Goal: Information Seeking & Learning: Learn about a topic

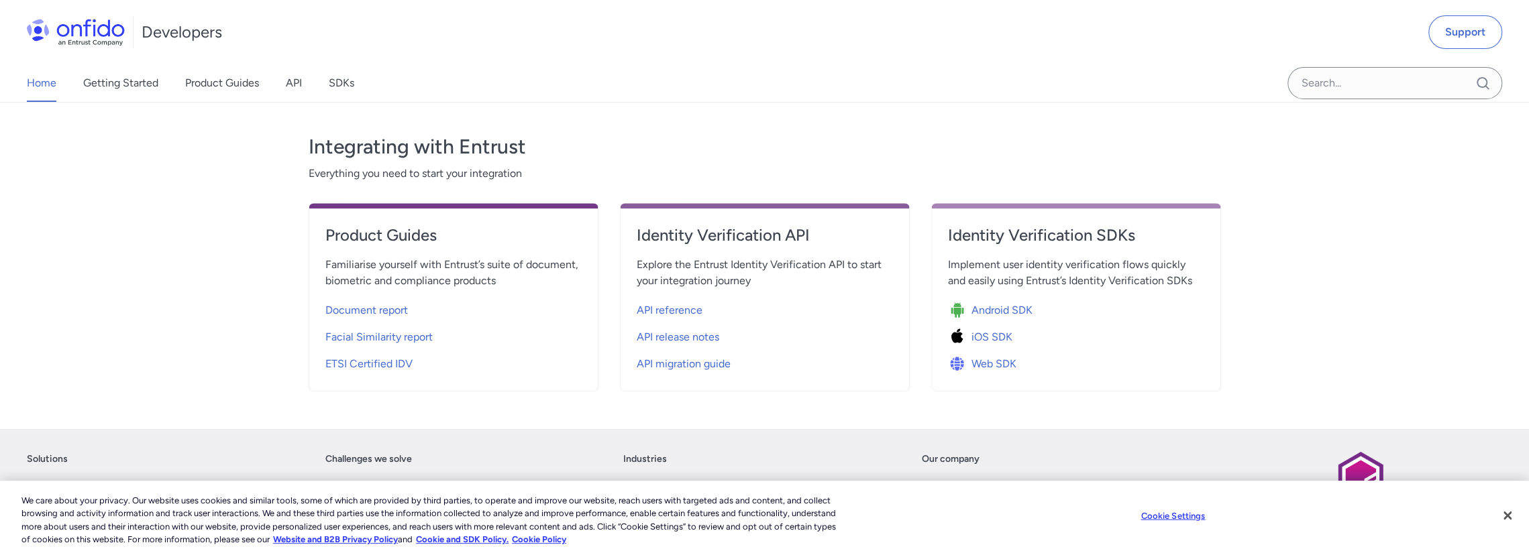
scroll to position [470, 0]
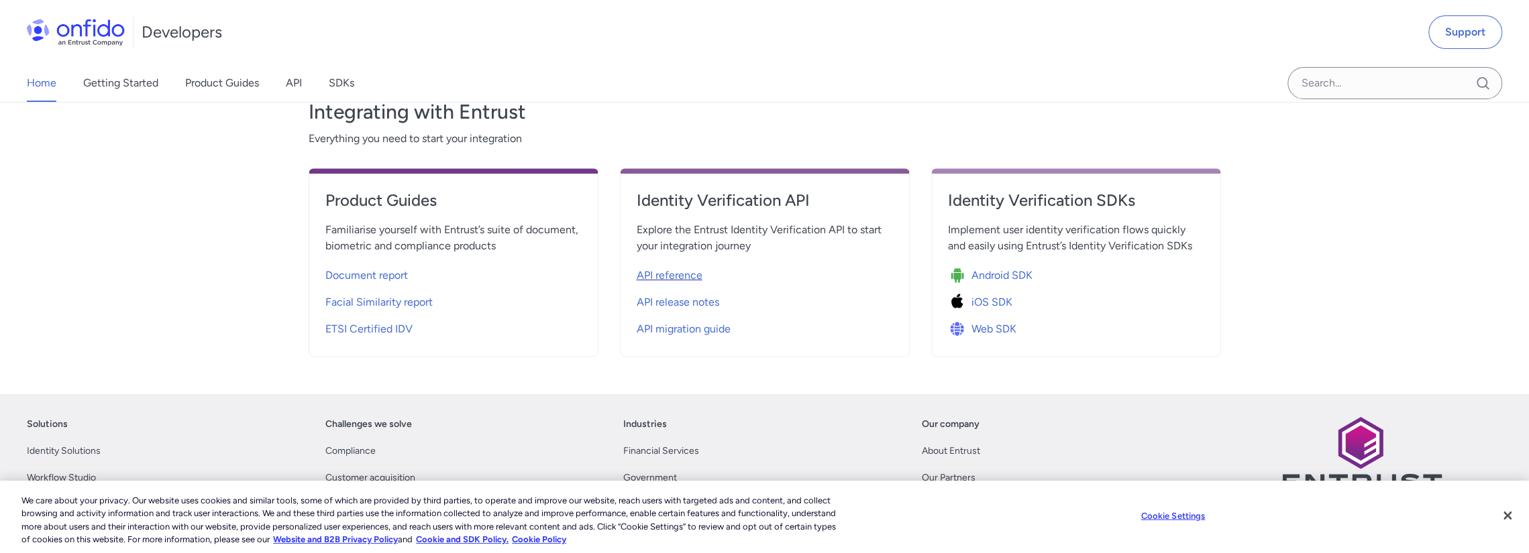
click at [677, 276] on span "API reference" at bounding box center [670, 276] width 66 height 16
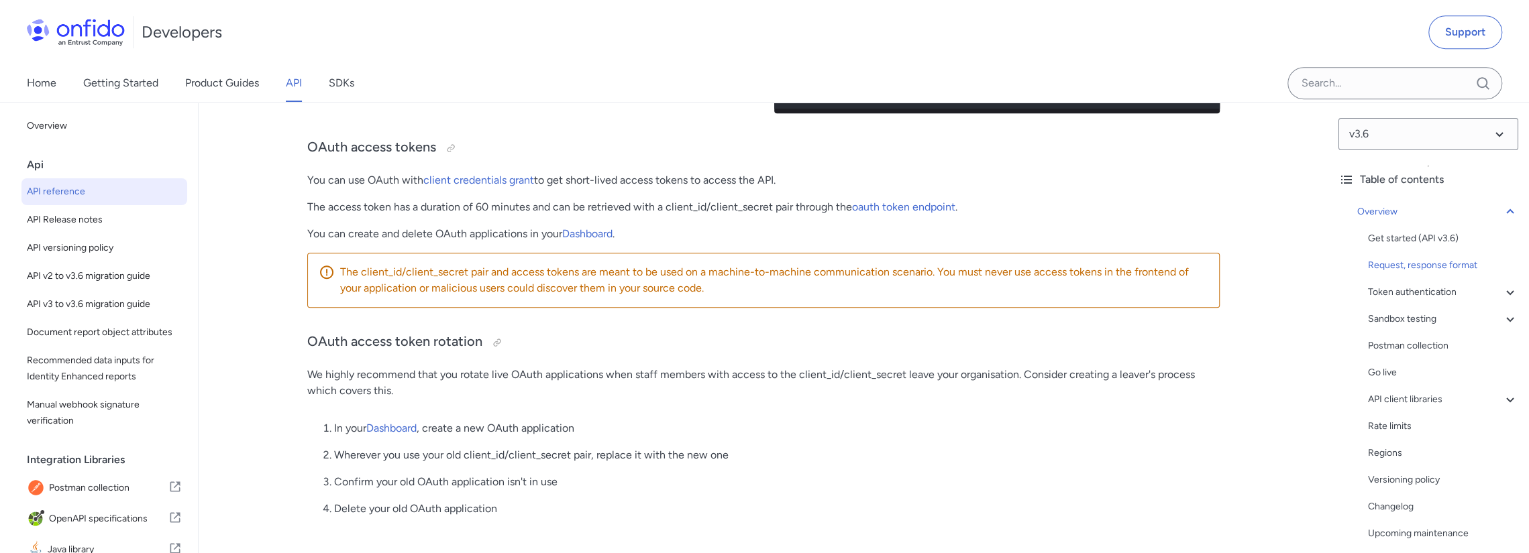
scroll to position [671, 0]
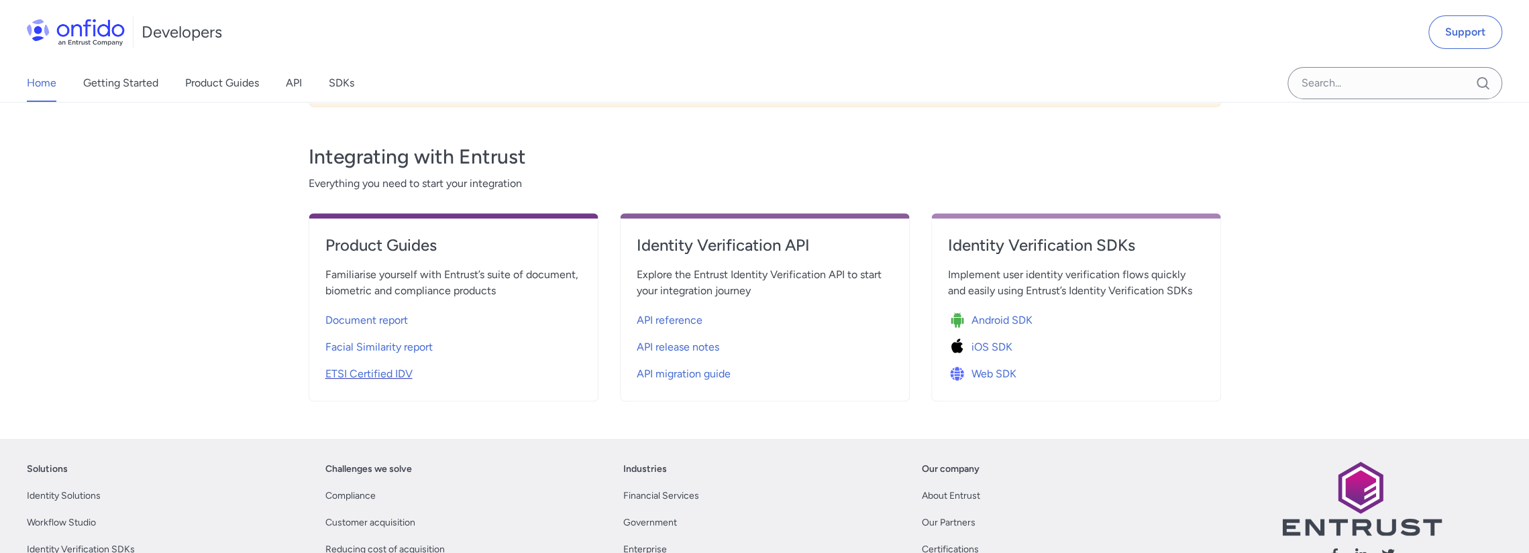
click at [356, 374] on span "ETSI Certified IDV" at bounding box center [368, 374] width 87 height 16
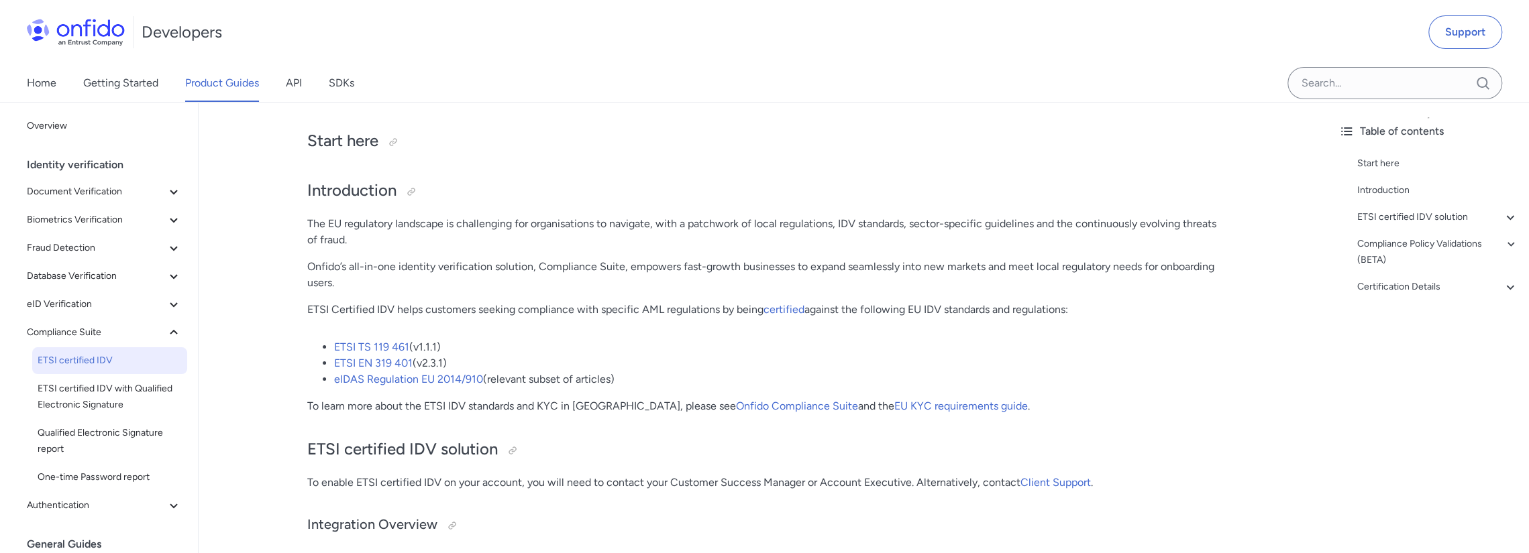
scroll to position [268, 0]
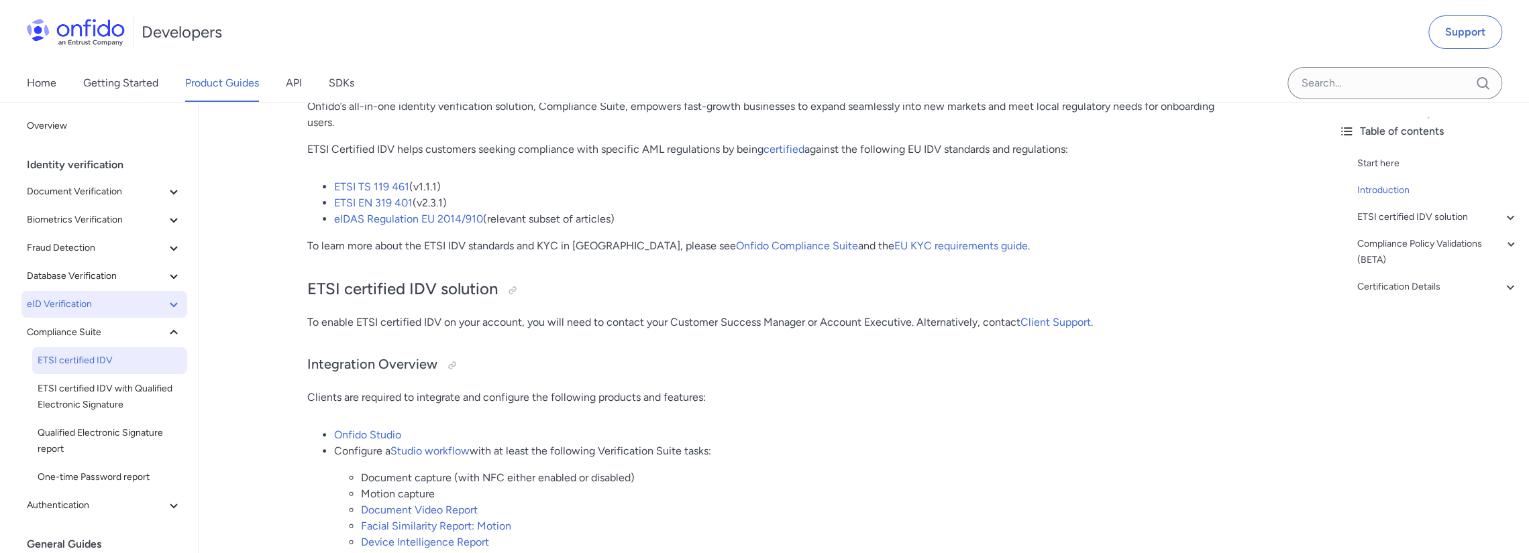
click at [86, 308] on span "eID Verification" at bounding box center [96, 305] width 139 height 16
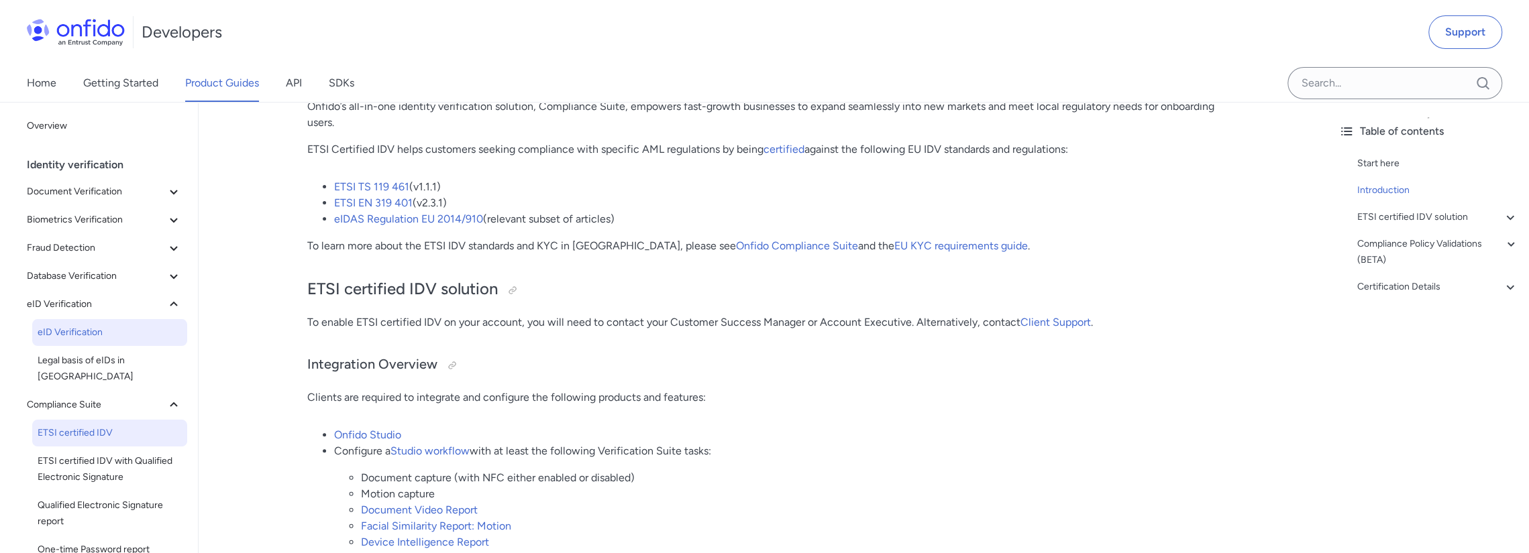
click at [86, 333] on span "eID Verification" at bounding box center [110, 333] width 144 height 16
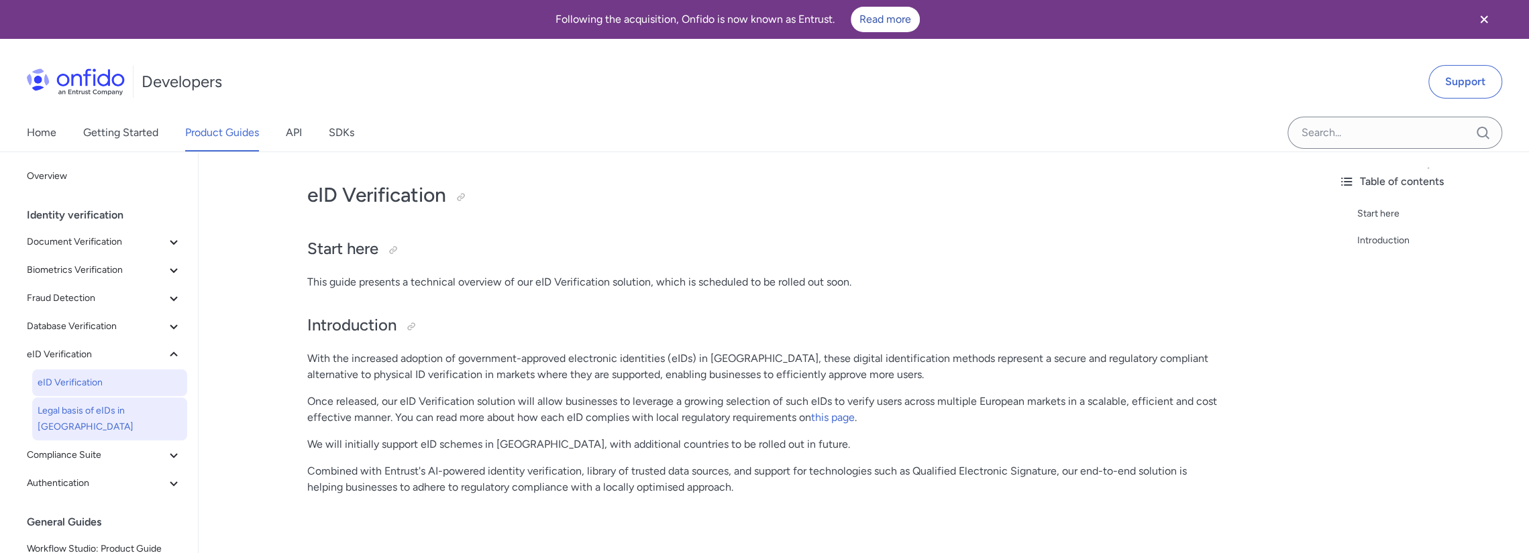
click at [52, 411] on span "Legal basis of eIDs in Europe" at bounding box center [110, 419] width 144 height 32
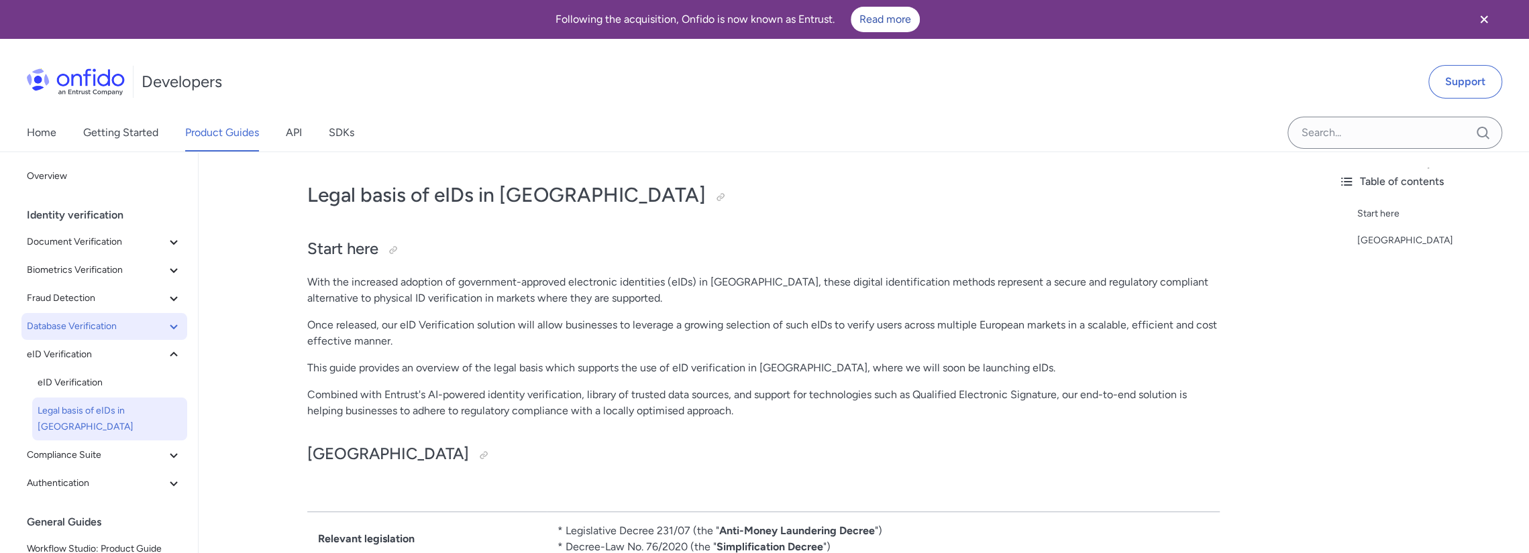
click at [83, 325] on span "Database Verification" at bounding box center [96, 327] width 139 height 16
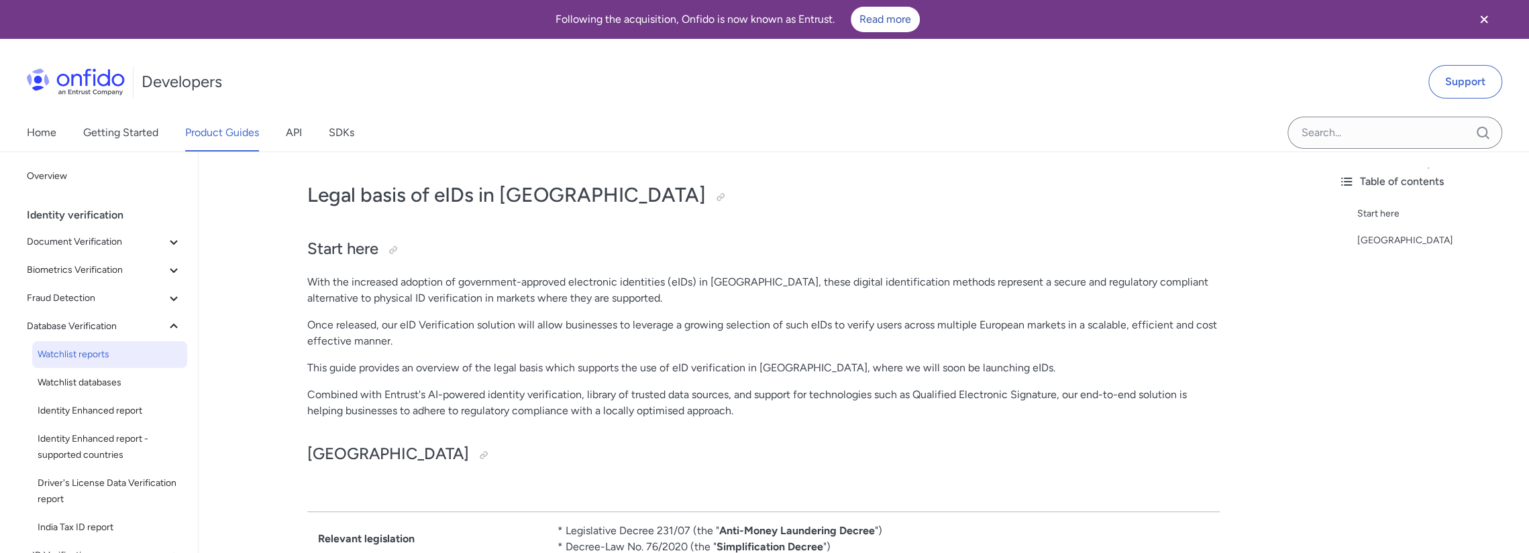
click at [66, 353] on span "Watchlist reports" at bounding box center [110, 355] width 144 height 16
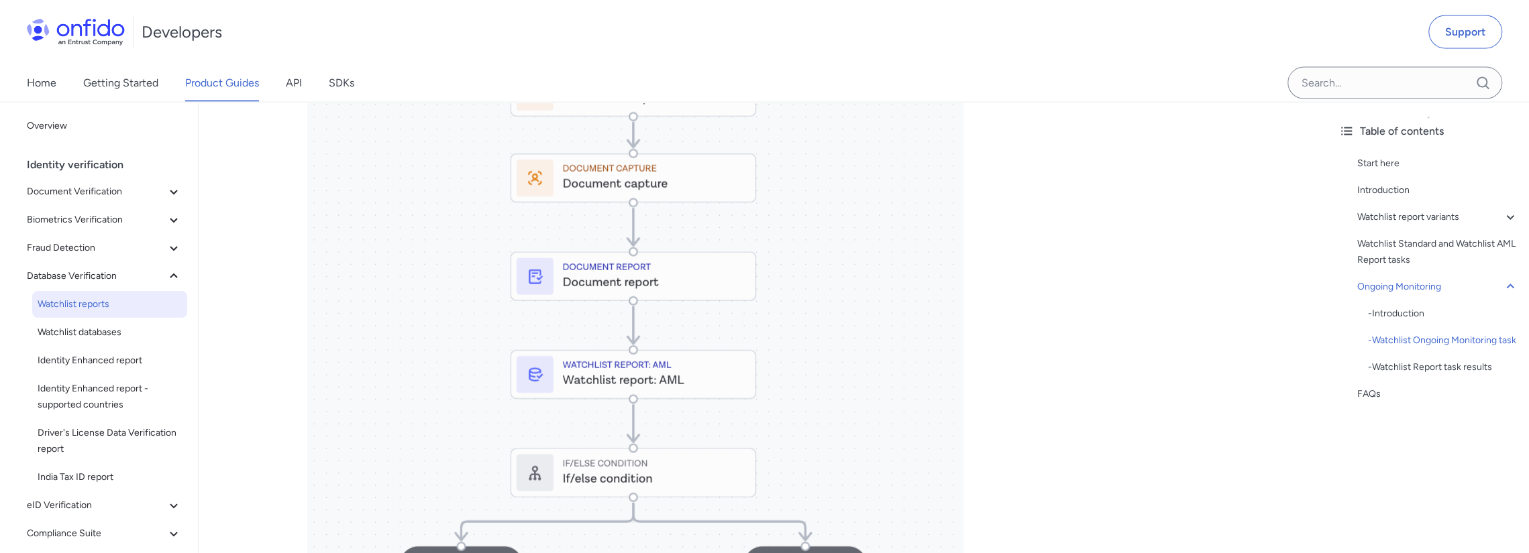
scroll to position [2482, 0]
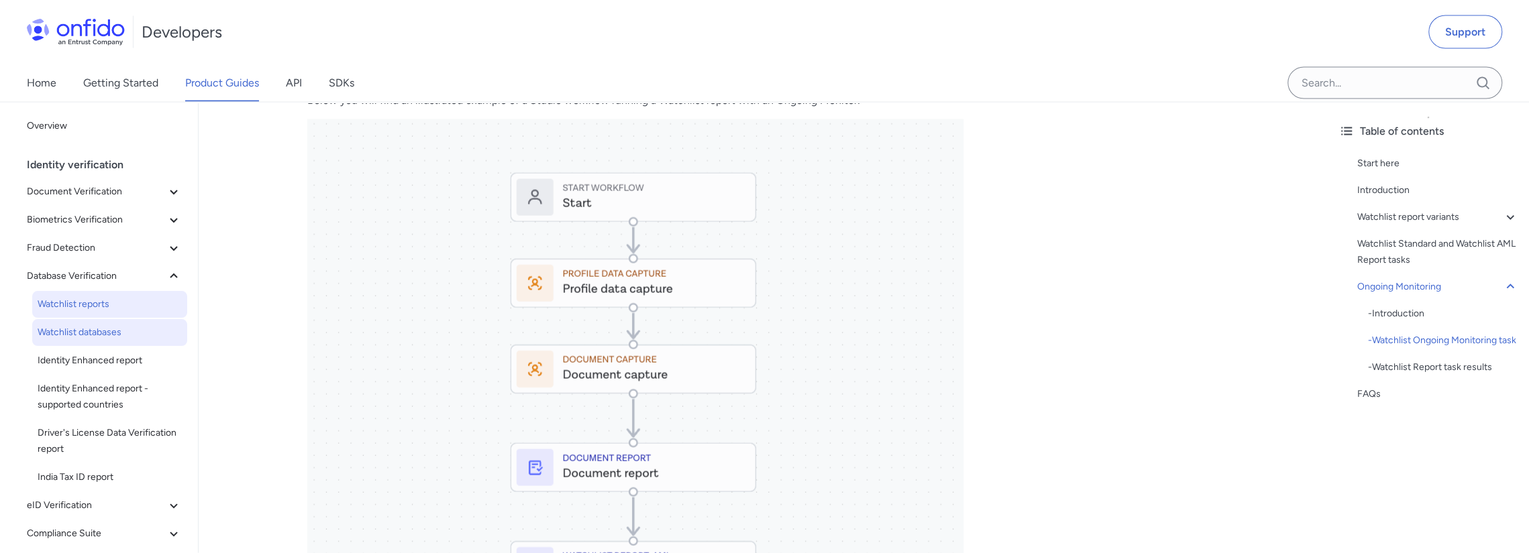
click at [86, 331] on span "Watchlist databases" at bounding box center [110, 333] width 144 height 16
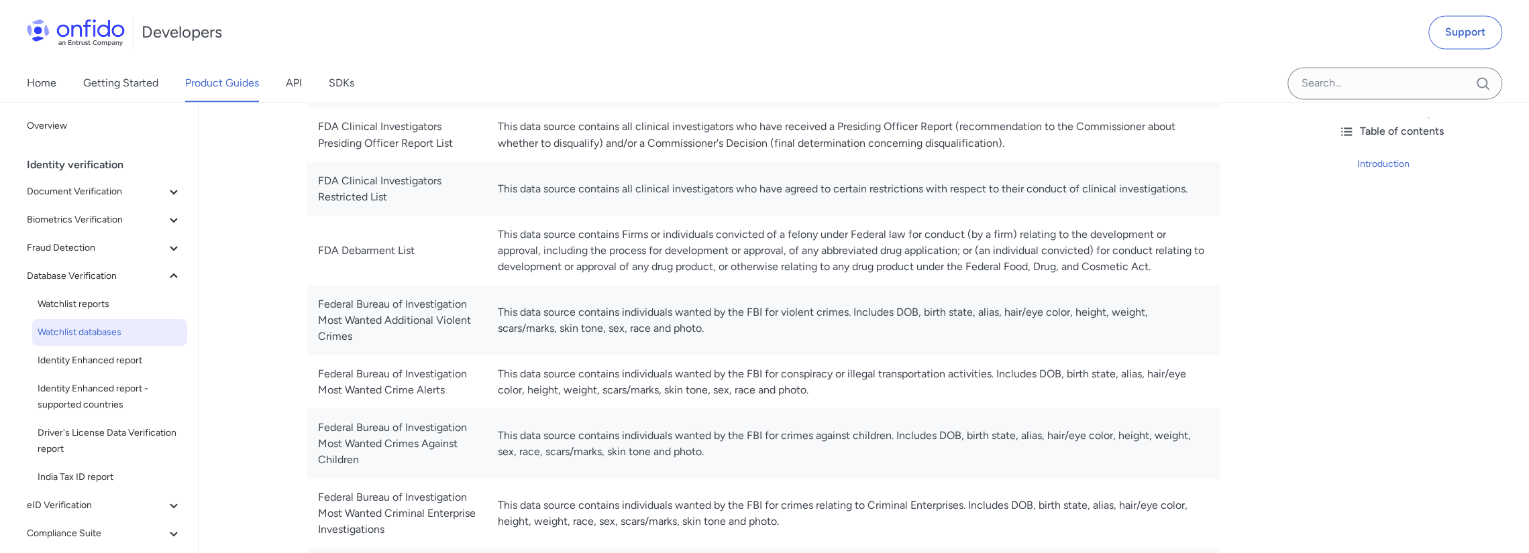
scroll to position [2348, 0]
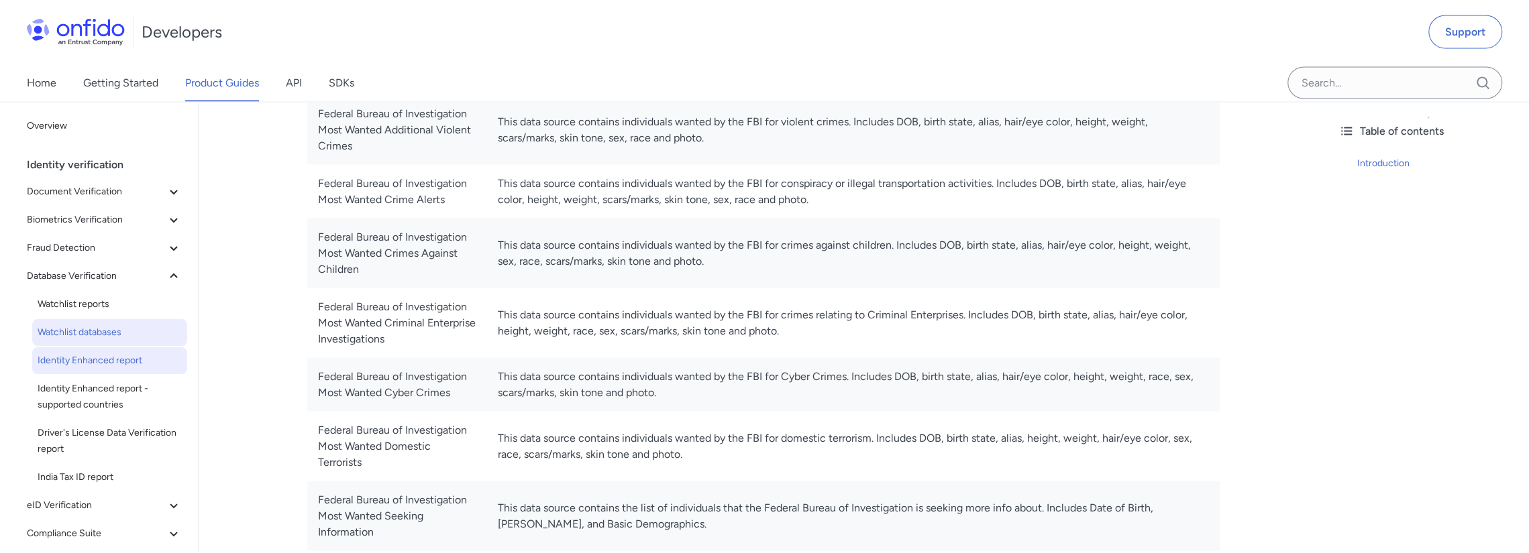
click at [79, 367] on span "Identity Enhanced report" at bounding box center [110, 361] width 144 height 16
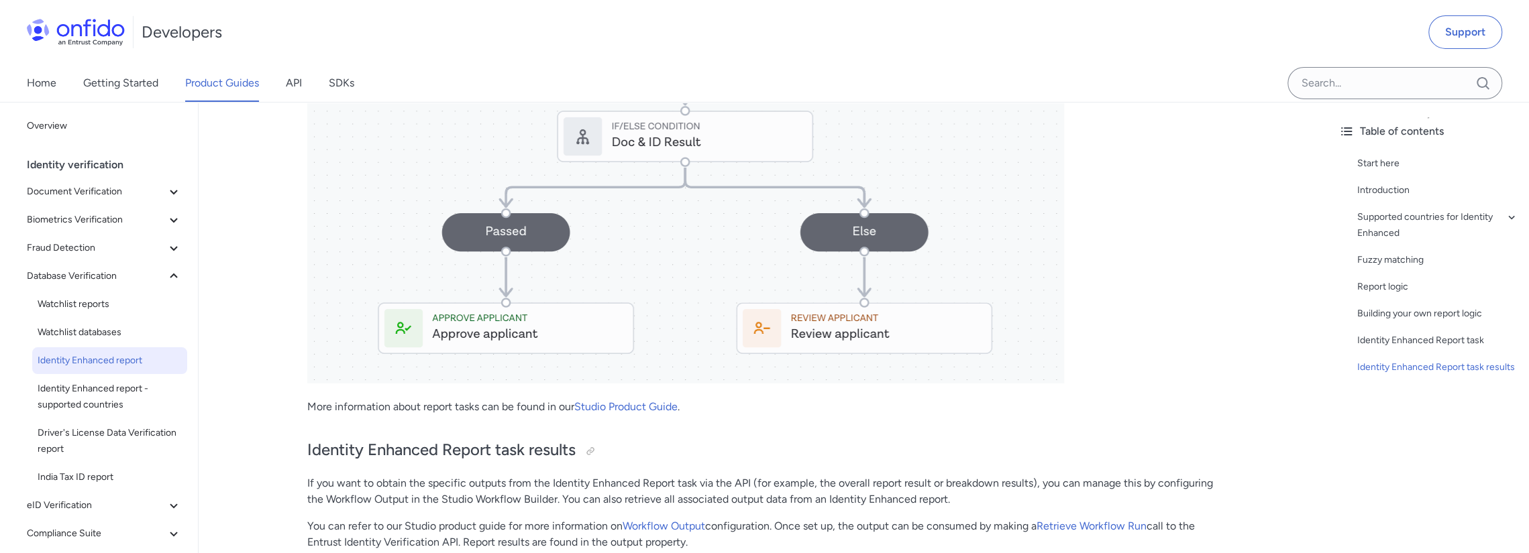
scroll to position [4159, 0]
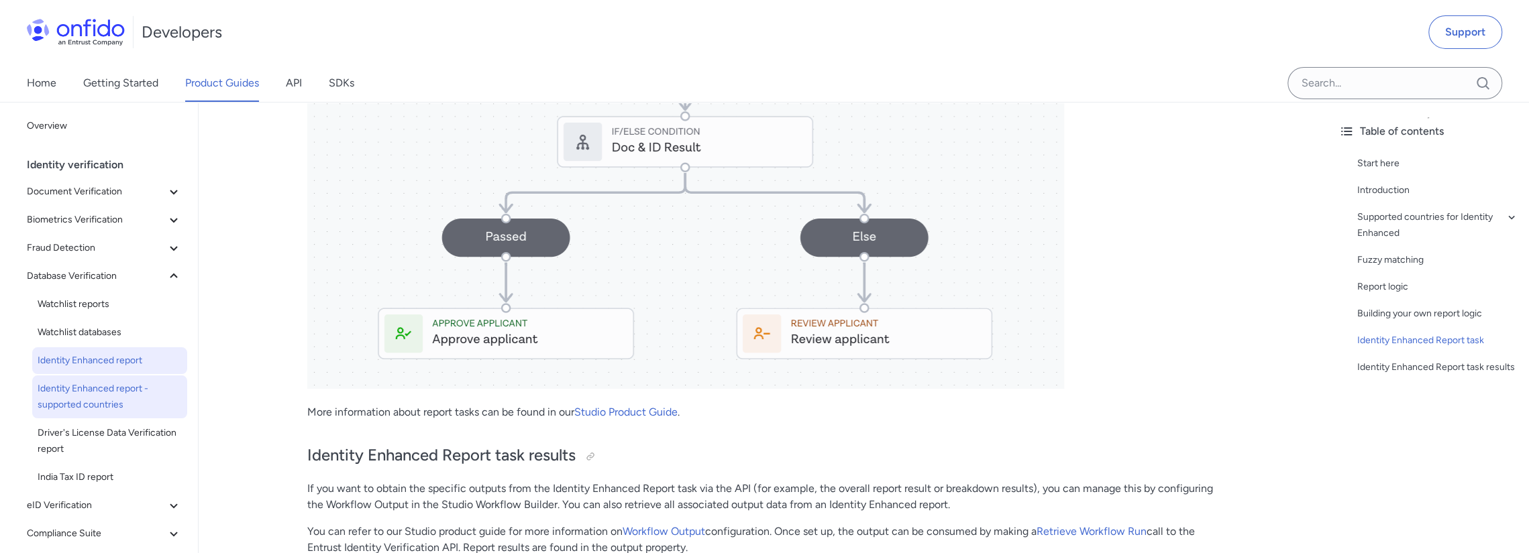
click at [87, 387] on span "Identity Enhanced report - supported countries" at bounding box center [110, 397] width 144 height 32
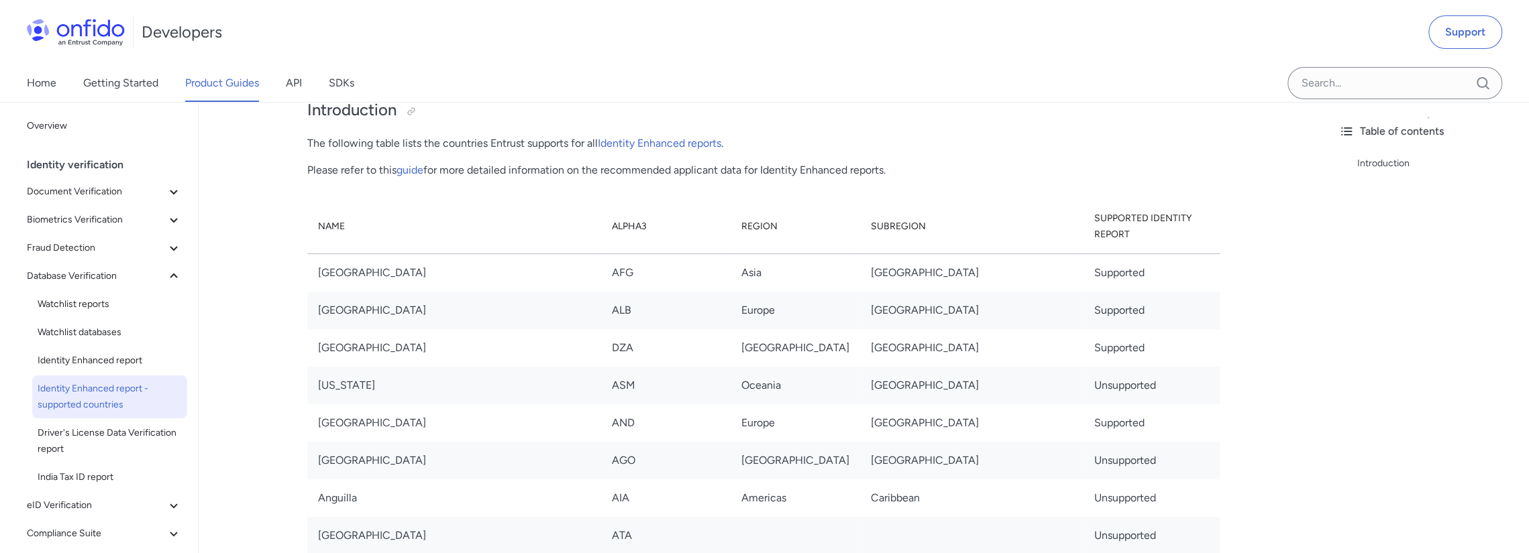
scroll to position [268, 0]
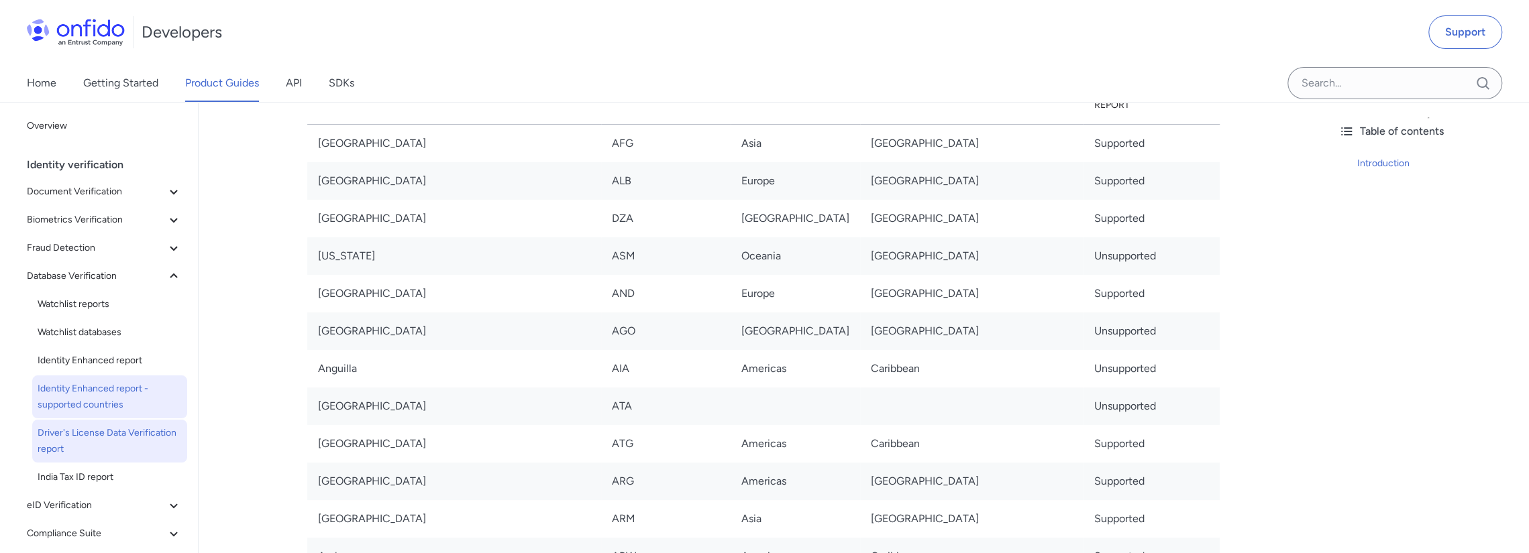
click at [66, 451] on span "Driver's License Data Verification report" at bounding box center [110, 441] width 144 height 32
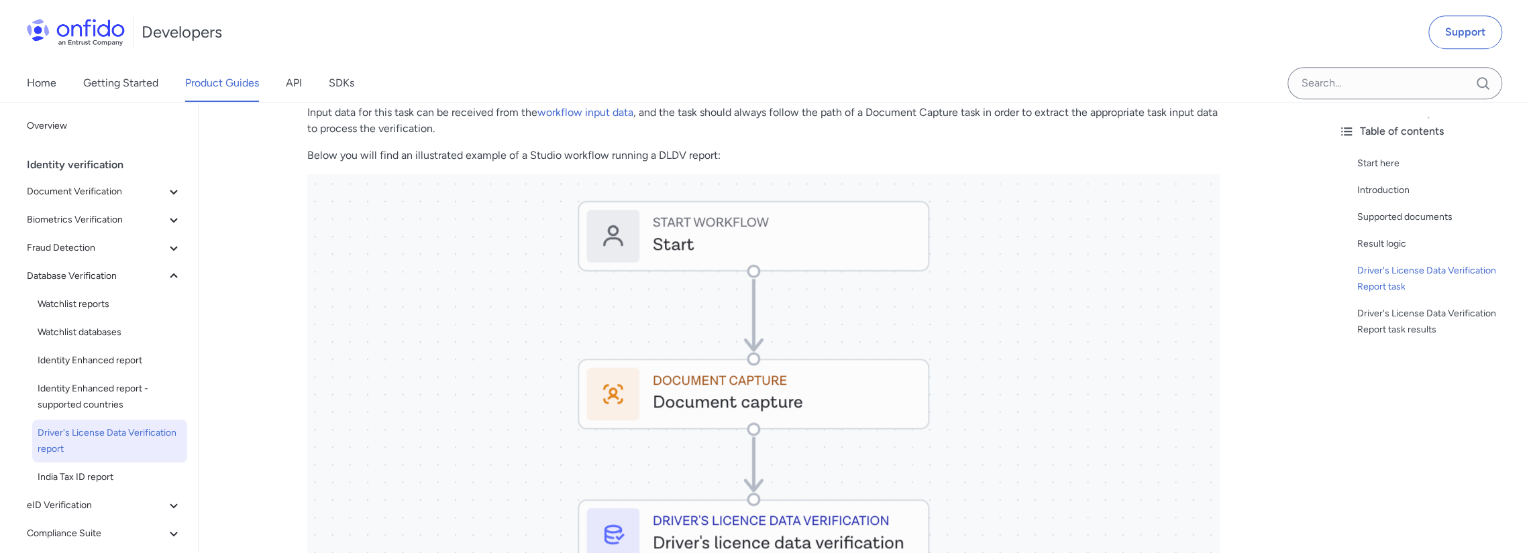
scroll to position [537, 0]
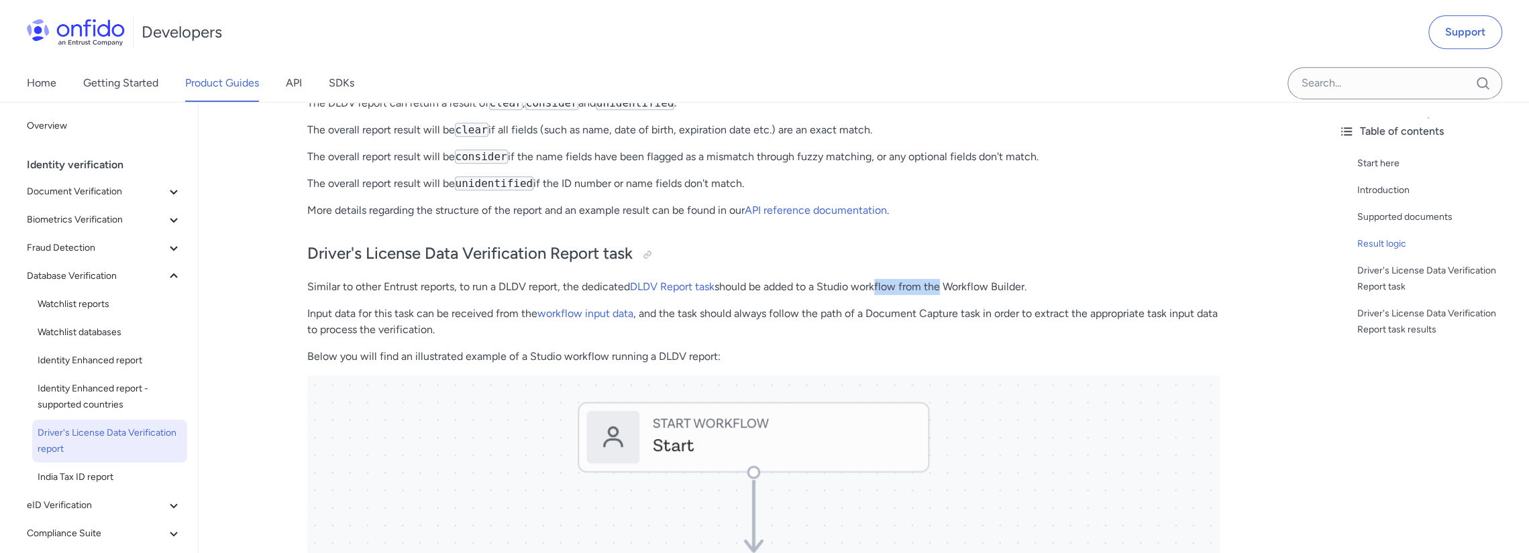
drag, startPoint x: 879, startPoint y: 288, endPoint x: 986, endPoint y: 288, distance: 107.3
click at [971, 288] on p "Similar to other Entrust reports, to run a DLDV report, the dedicated DLDV Repo…" at bounding box center [763, 287] width 912 height 16
click at [1027, 288] on p "Similar to other Entrust reports, to run a DLDV report, the dedicated DLDV Repo…" at bounding box center [763, 287] width 912 height 16
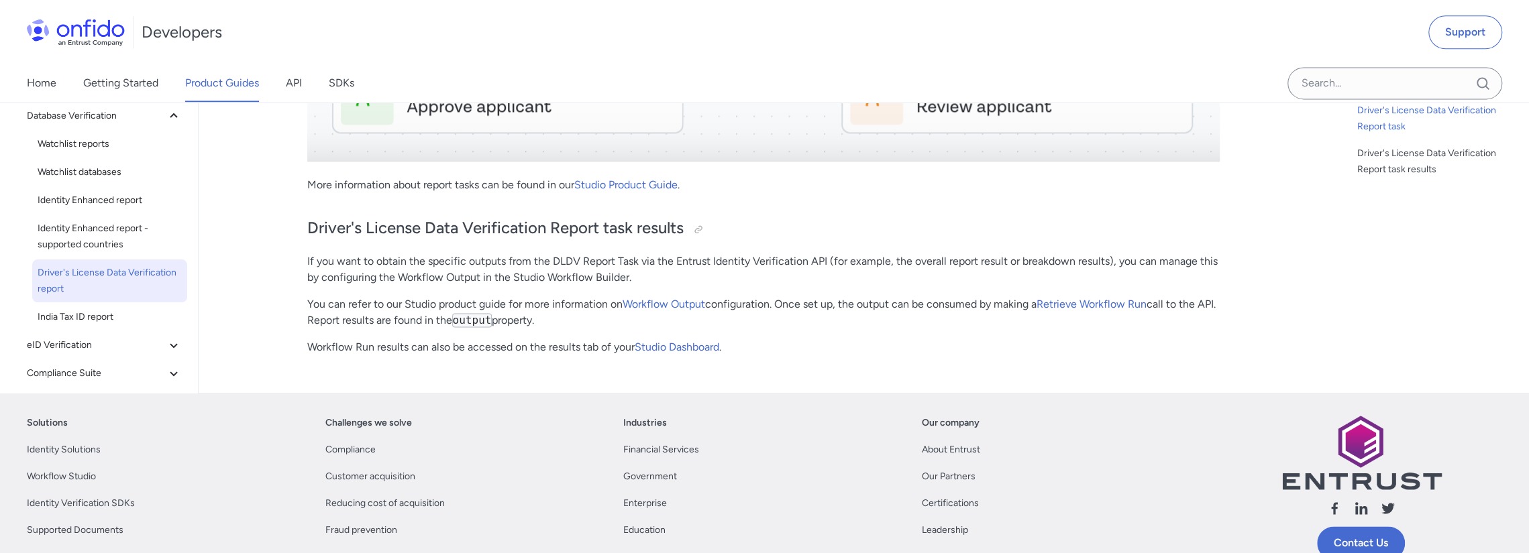
scroll to position [1744, 0]
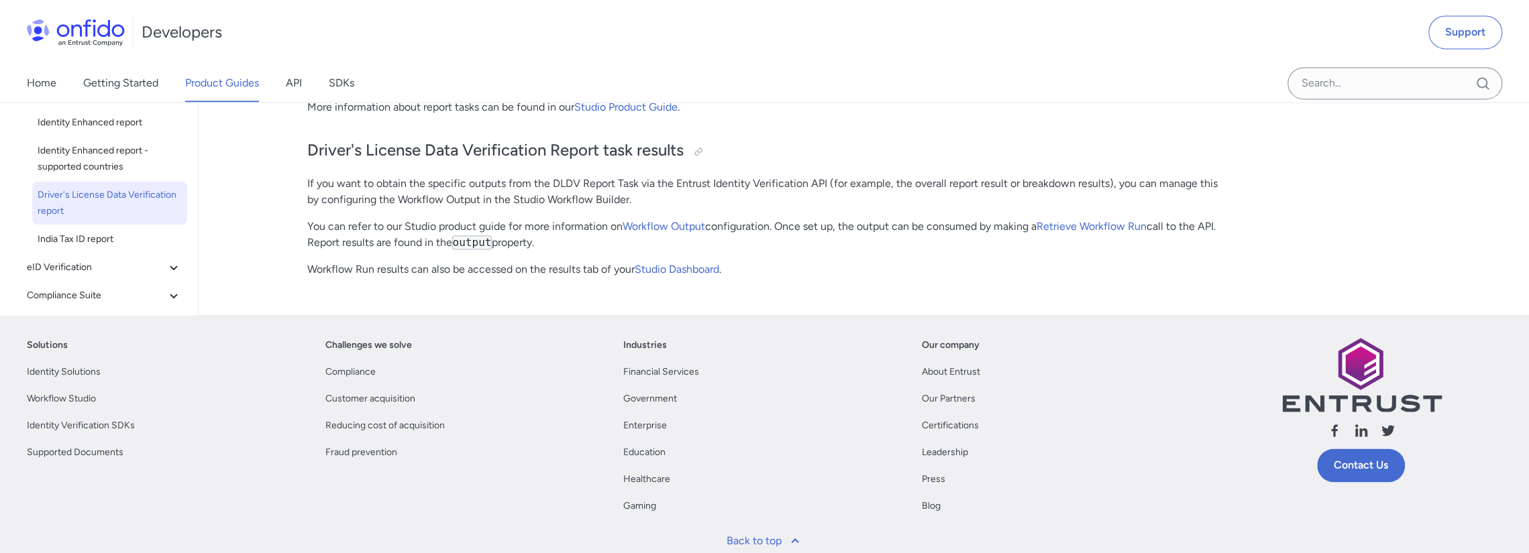
click at [1079, 61] on div "Developers Support" at bounding box center [764, 32] width 1529 height 64
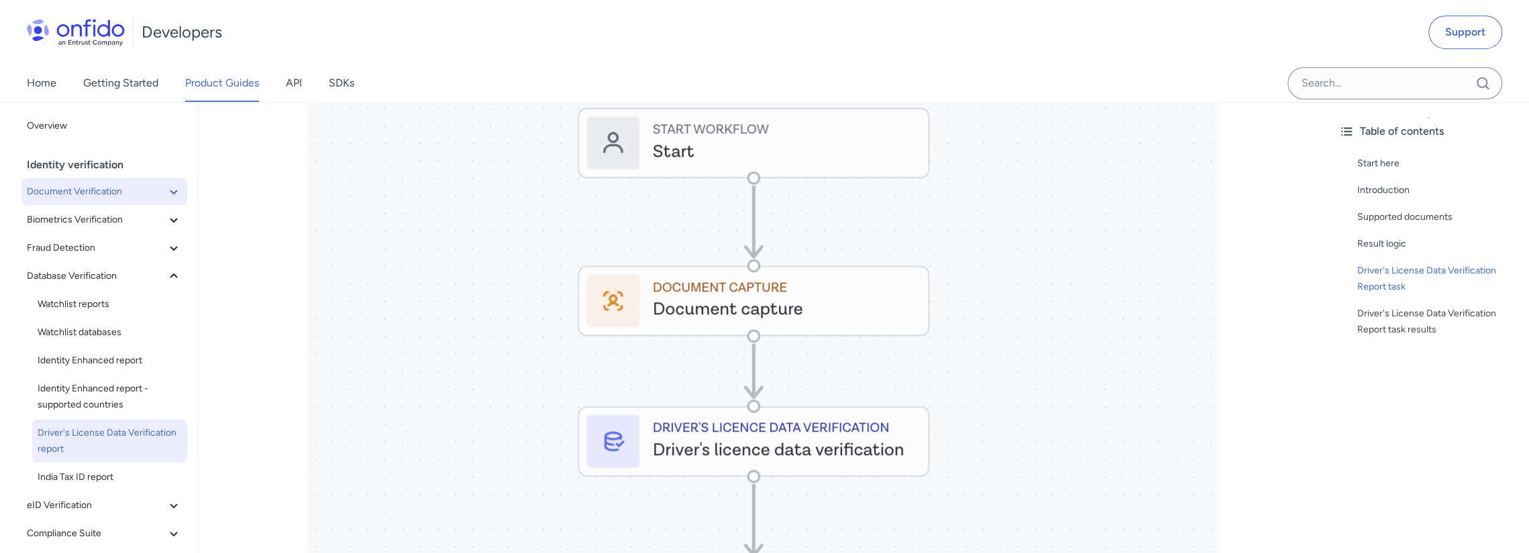
scroll to position [738, 0]
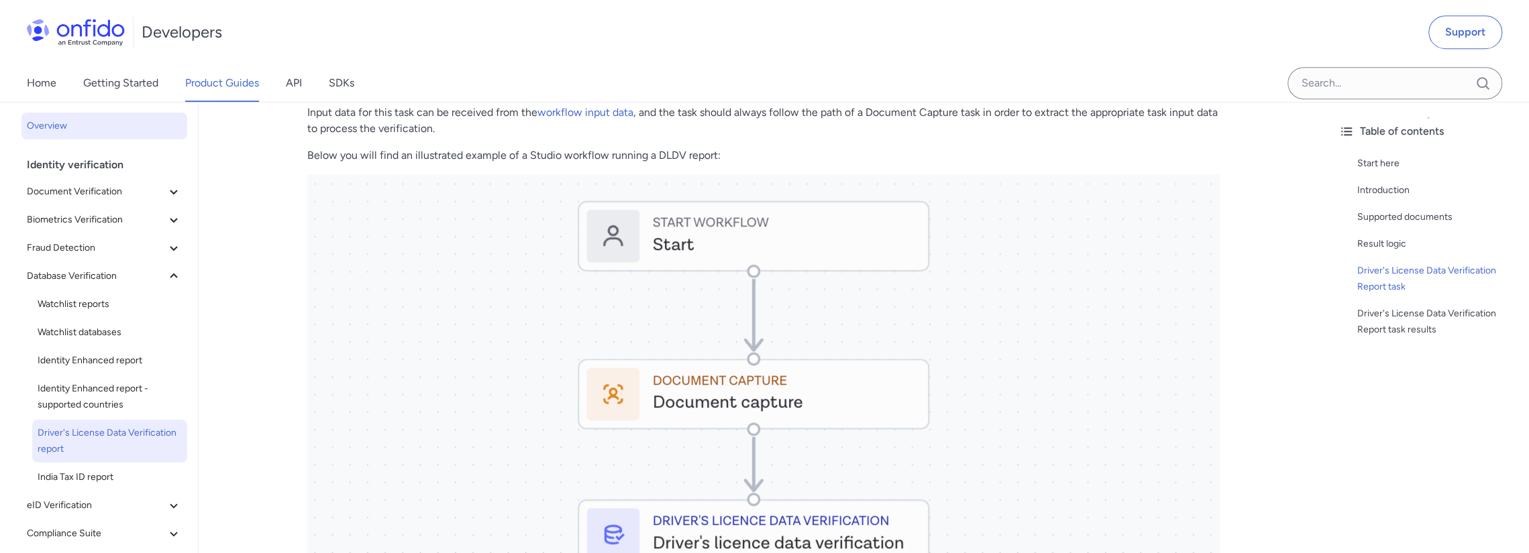
click at [44, 121] on span "Overview" at bounding box center [104, 126] width 155 height 16
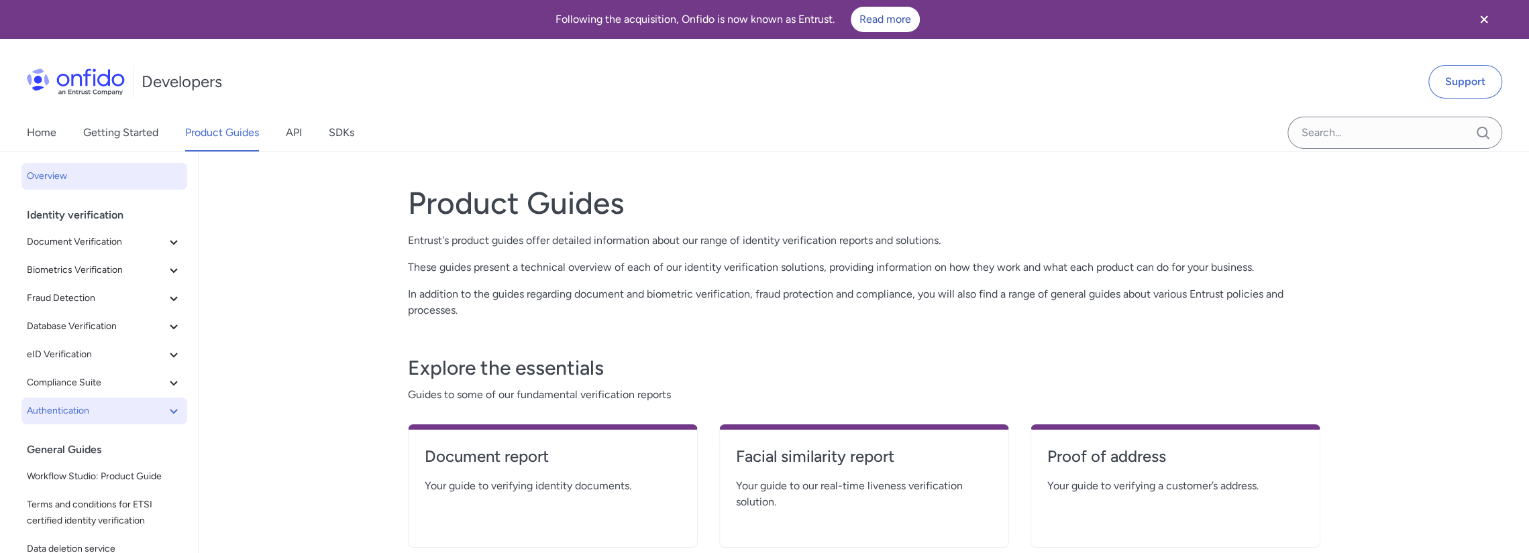
scroll to position [134, 0]
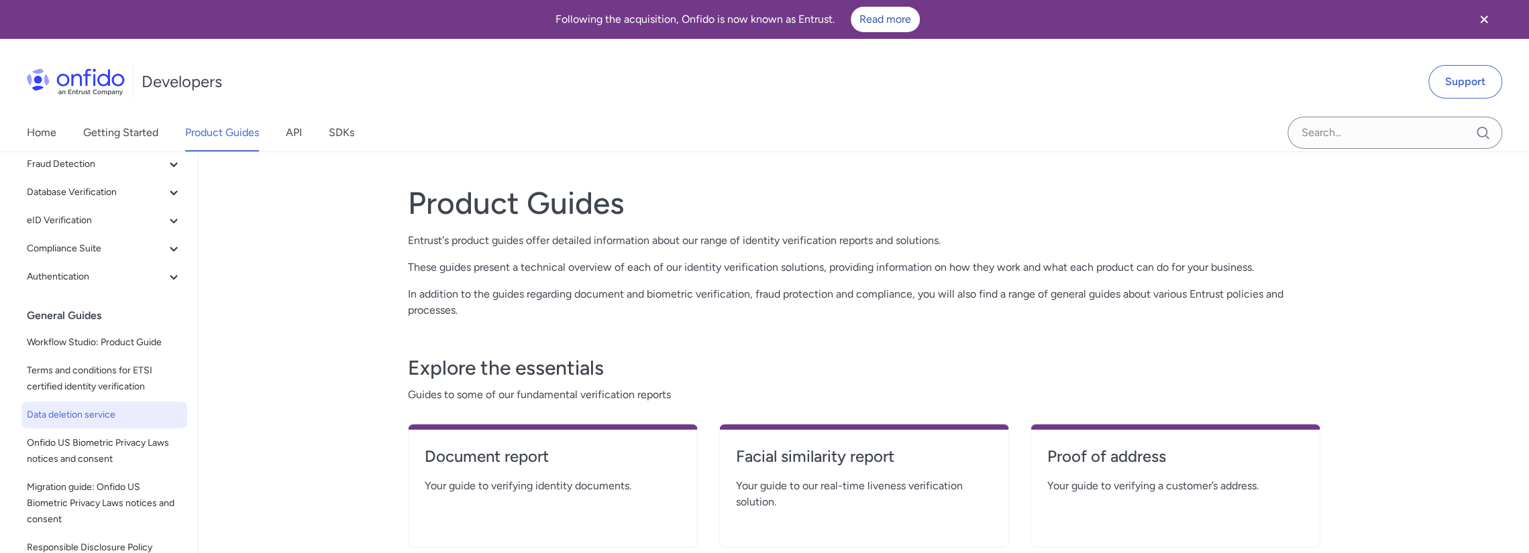
click at [70, 423] on link "Data deletion service" at bounding box center [104, 415] width 166 height 27
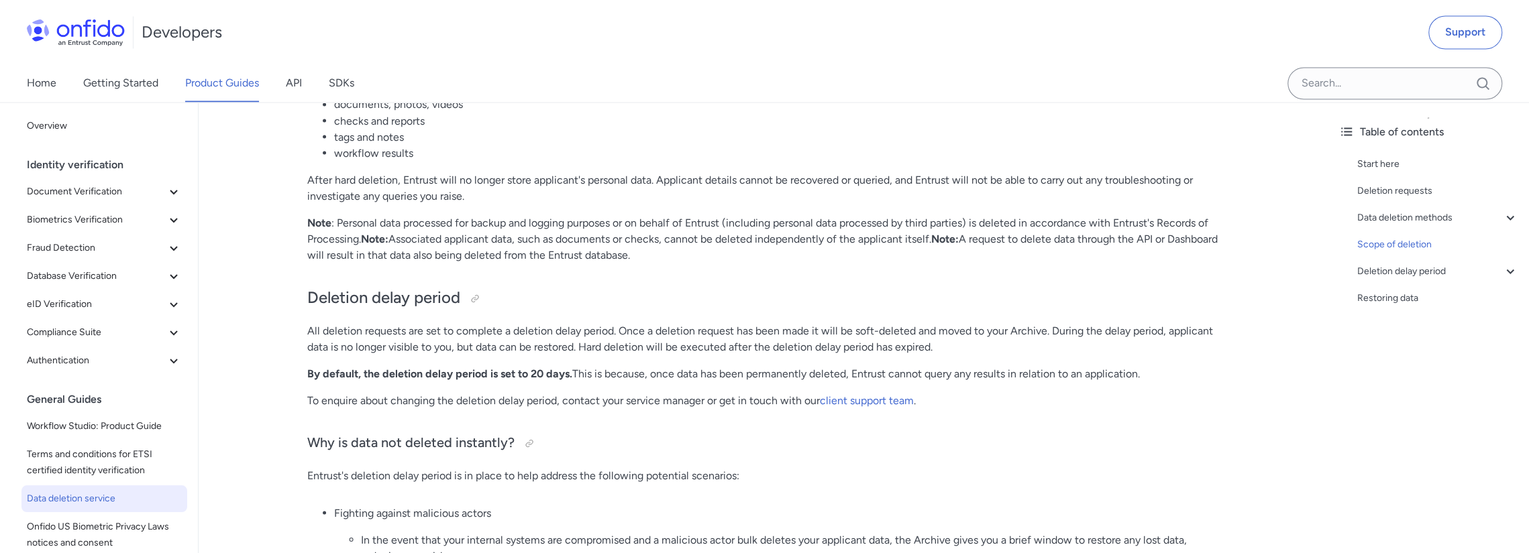
scroll to position [2214, 0]
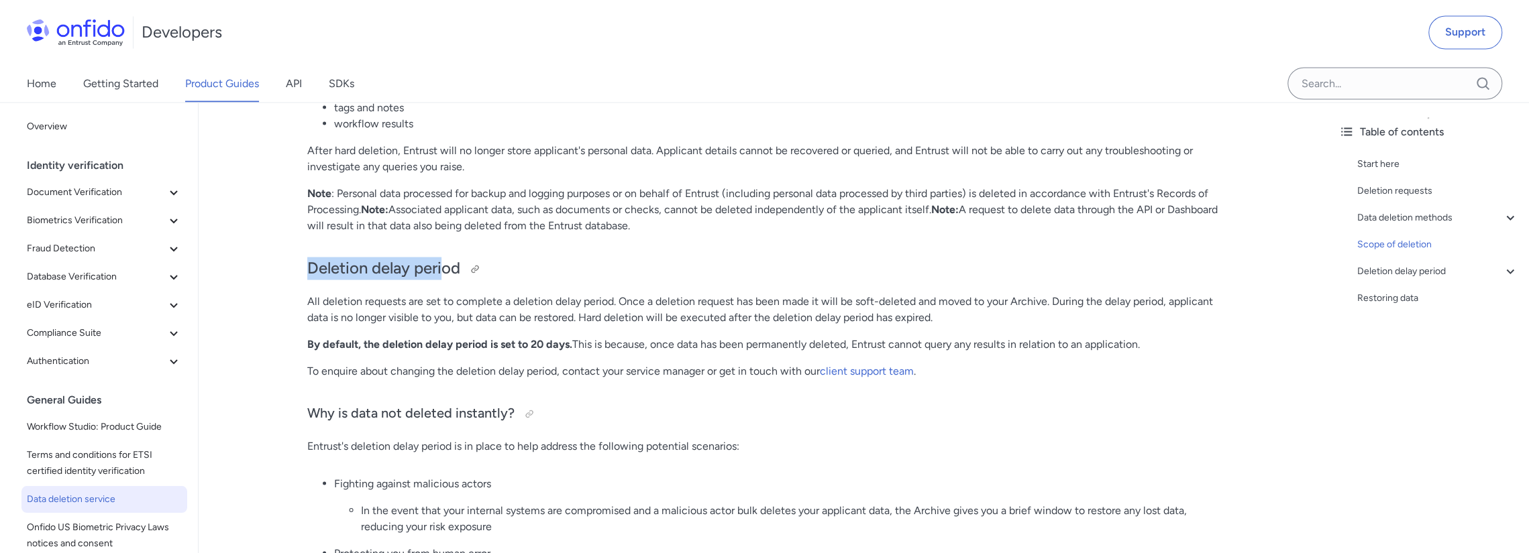
drag, startPoint x: 309, startPoint y: 266, endPoint x: 444, endPoint y: 265, distance: 135.5
click at [444, 265] on h2 "Deletion delay period" at bounding box center [763, 268] width 912 height 23
drag, startPoint x: 310, startPoint y: 265, endPoint x: 442, endPoint y: 262, distance: 132.2
click at [441, 262] on h2 "Deletion delay period" at bounding box center [763, 268] width 912 height 23
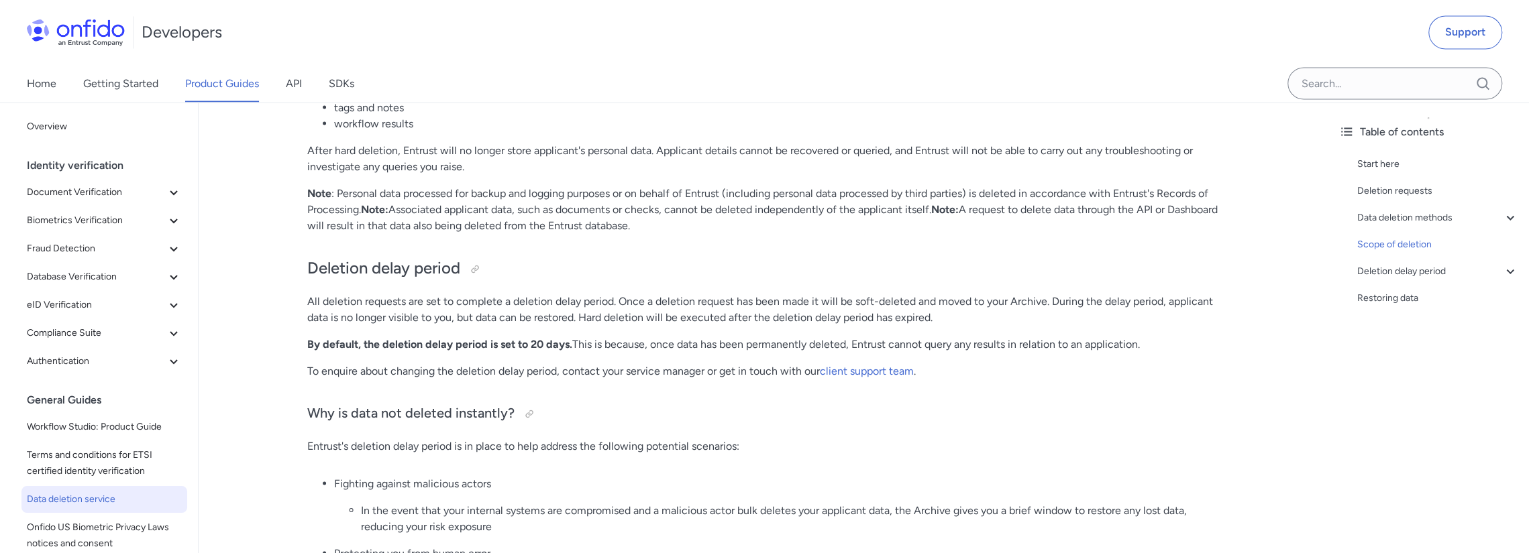
click at [480, 223] on p "Note : Personal data processed for backup and logging purposes or on behalf of …" at bounding box center [763, 209] width 912 height 48
drag, startPoint x: 309, startPoint y: 411, endPoint x: 486, endPoint y: 406, distance: 177.2
click at [486, 406] on h3 "Why is data not deleted instantly?" at bounding box center [763, 413] width 912 height 21
click at [494, 404] on h3 "Why is data not deleted instantly?" at bounding box center [763, 413] width 912 height 21
click at [566, 201] on p "Note : Personal data processed for backup and logging purposes or on behalf of …" at bounding box center [763, 209] width 912 height 48
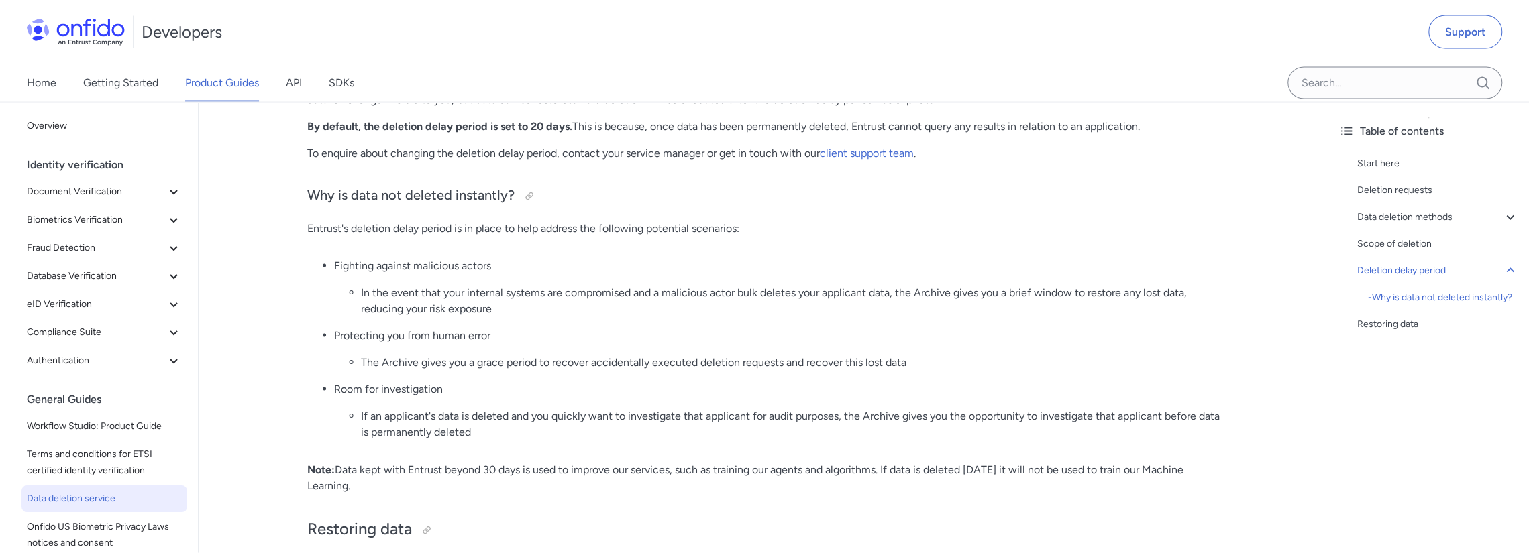
scroll to position [2415, 0]
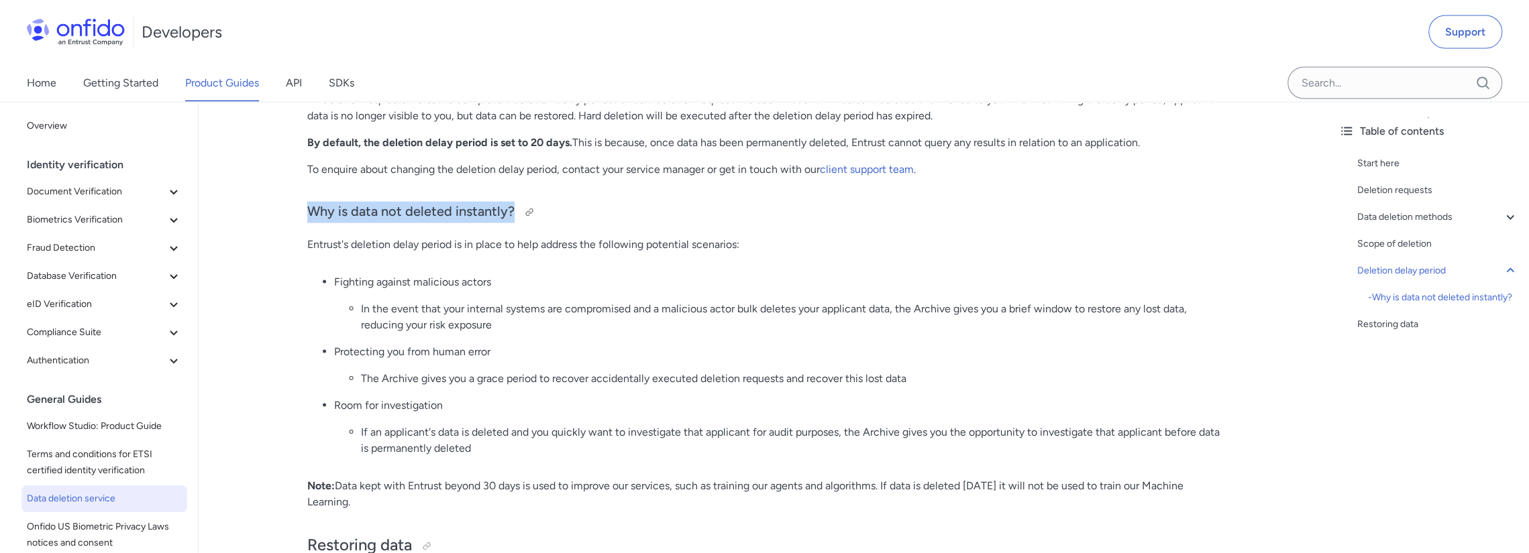
drag, startPoint x: 307, startPoint y: 209, endPoint x: 576, endPoint y: 206, distance: 269.0
click at [517, 206] on h3 "Why is data not deleted instantly?" at bounding box center [763, 212] width 912 height 21
click at [614, 206] on h3 "Why is data not deleted instantly?" at bounding box center [763, 212] width 912 height 21
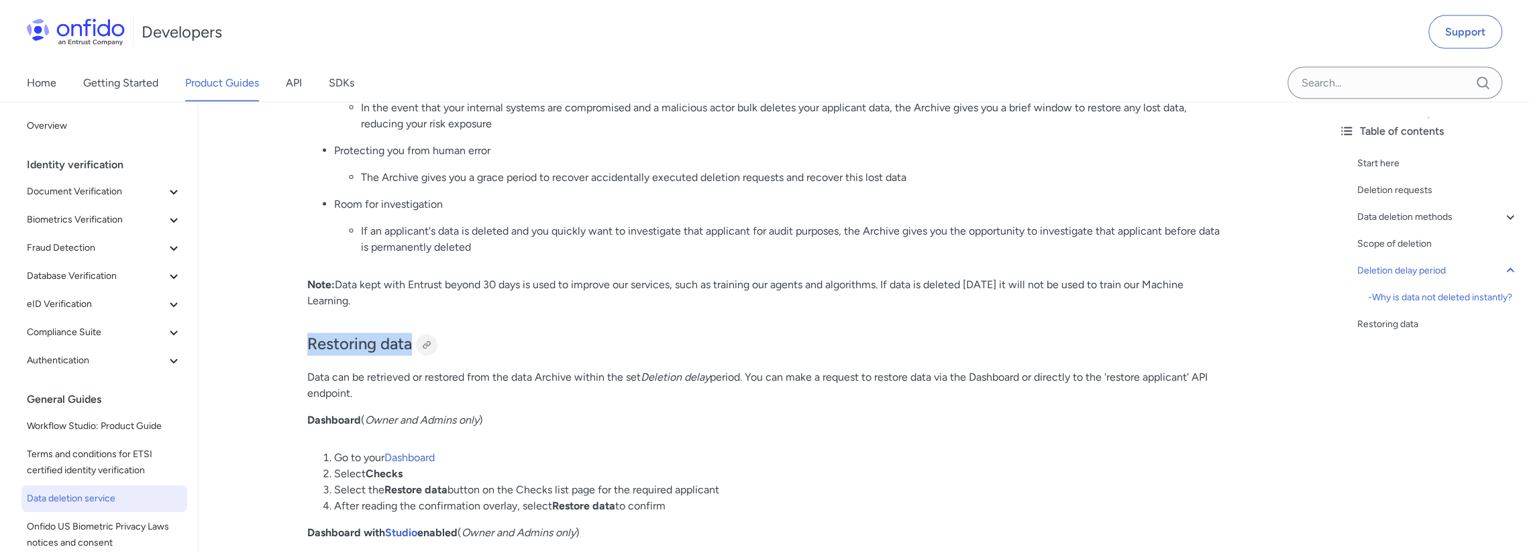
drag, startPoint x: 306, startPoint y: 345, endPoint x: 428, endPoint y: 343, distance: 122.1
click at [480, 294] on p "Note: Data kept with Entrust beyond 30 days is used to improve our services, su…" at bounding box center [763, 293] width 912 height 32
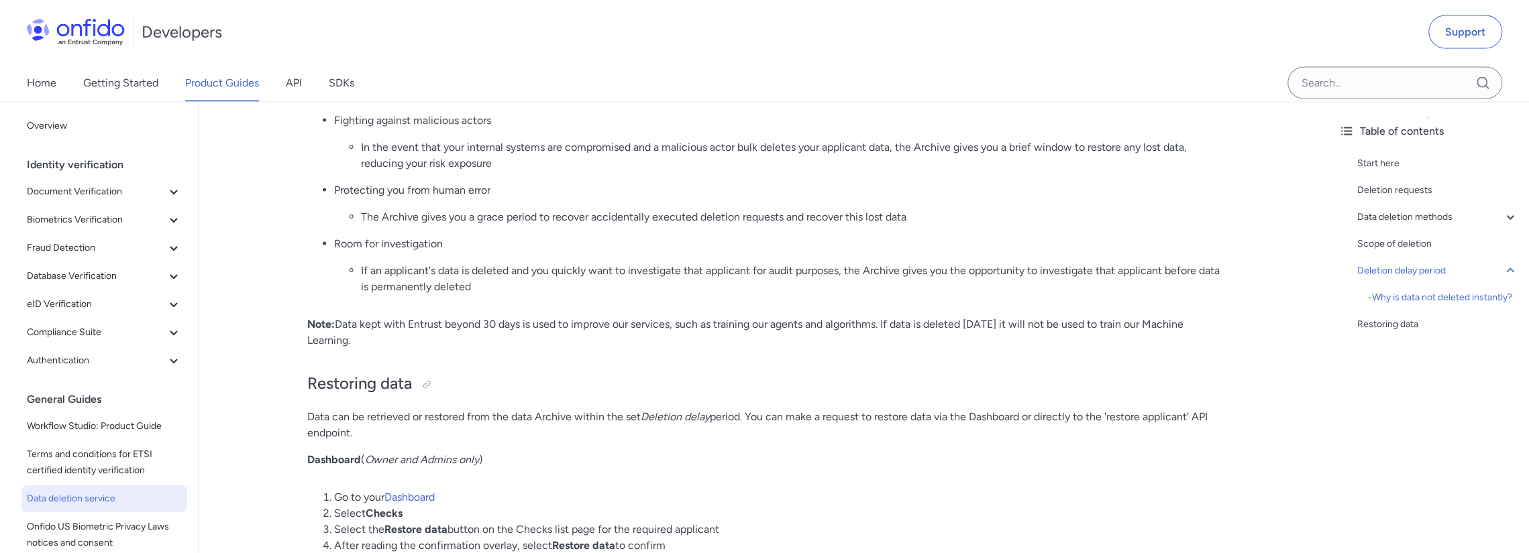
scroll to position [2241, 0]
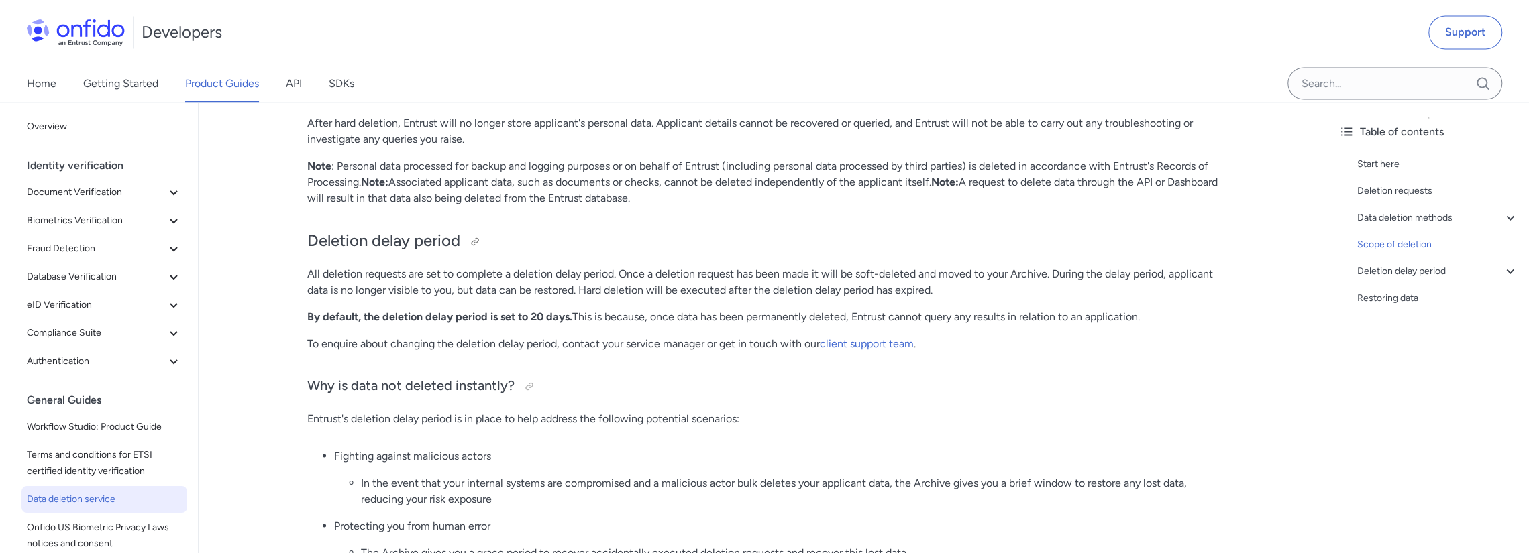
click at [339, 229] on h2 "Deletion delay period" at bounding box center [763, 240] width 912 height 23
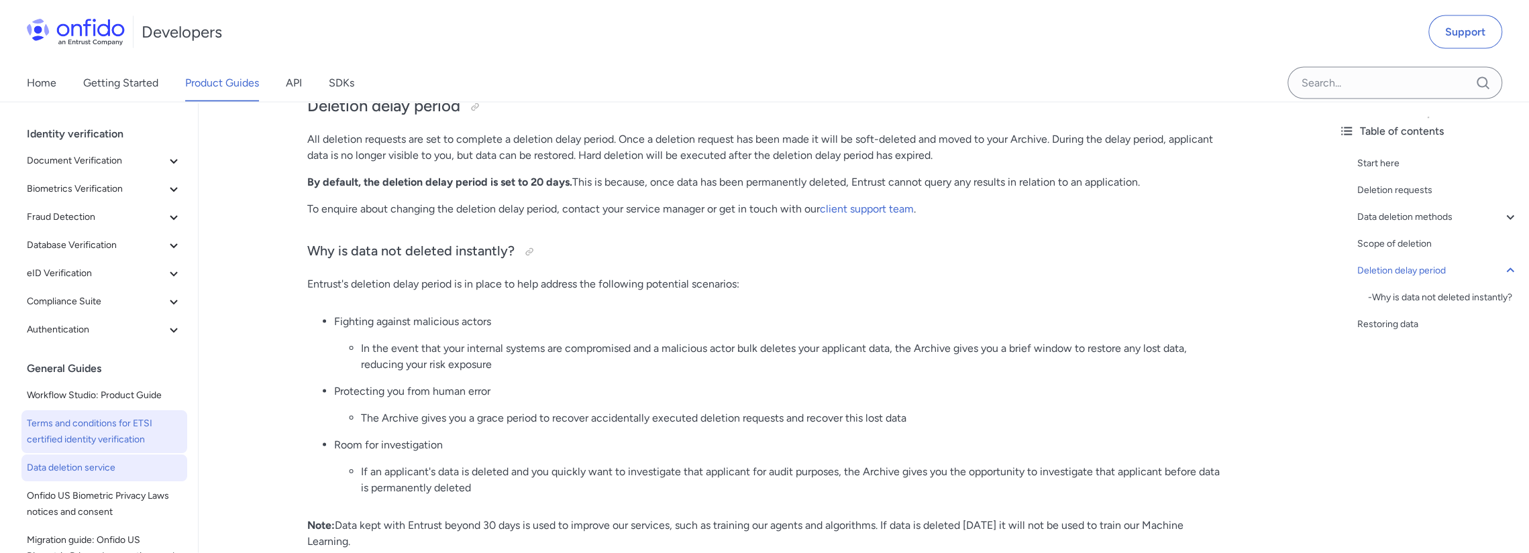
scroll to position [0, 0]
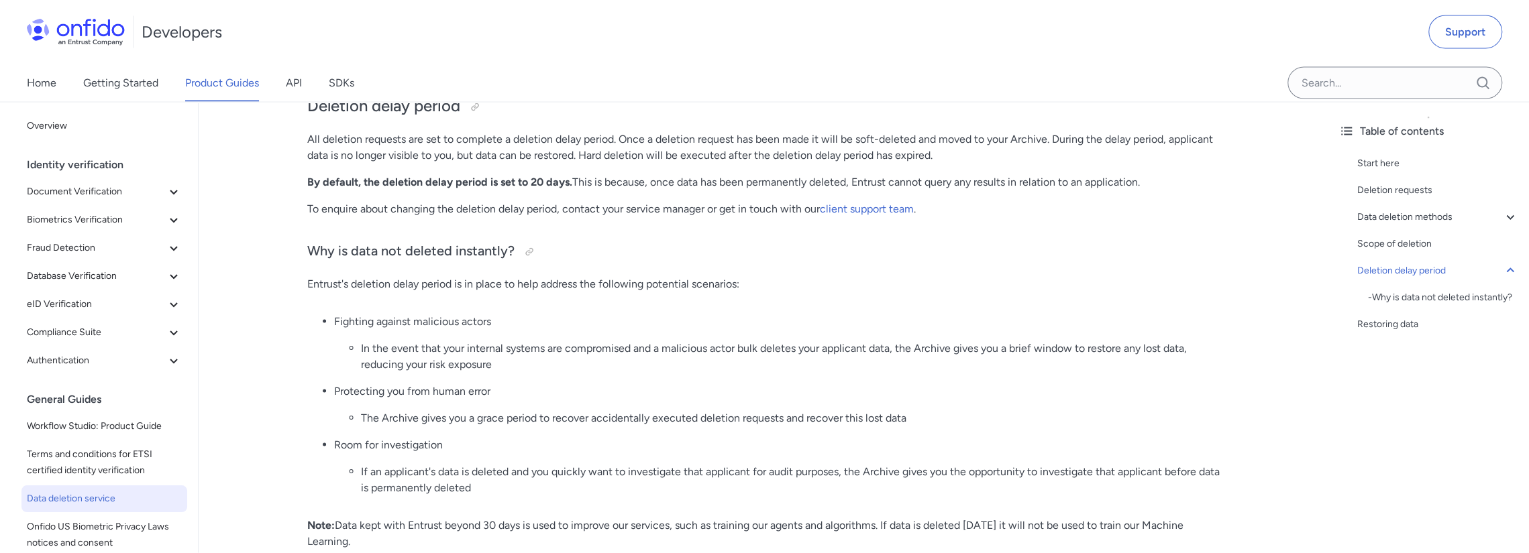
click at [70, 160] on div "Identity verification" at bounding box center [110, 165] width 166 height 27
click at [51, 164] on div "Identity verification" at bounding box center [110, 165] width 166 height 27
click at [48, 188] on span "Document Verification" at bounding box center [96, 192] width 139 height 16
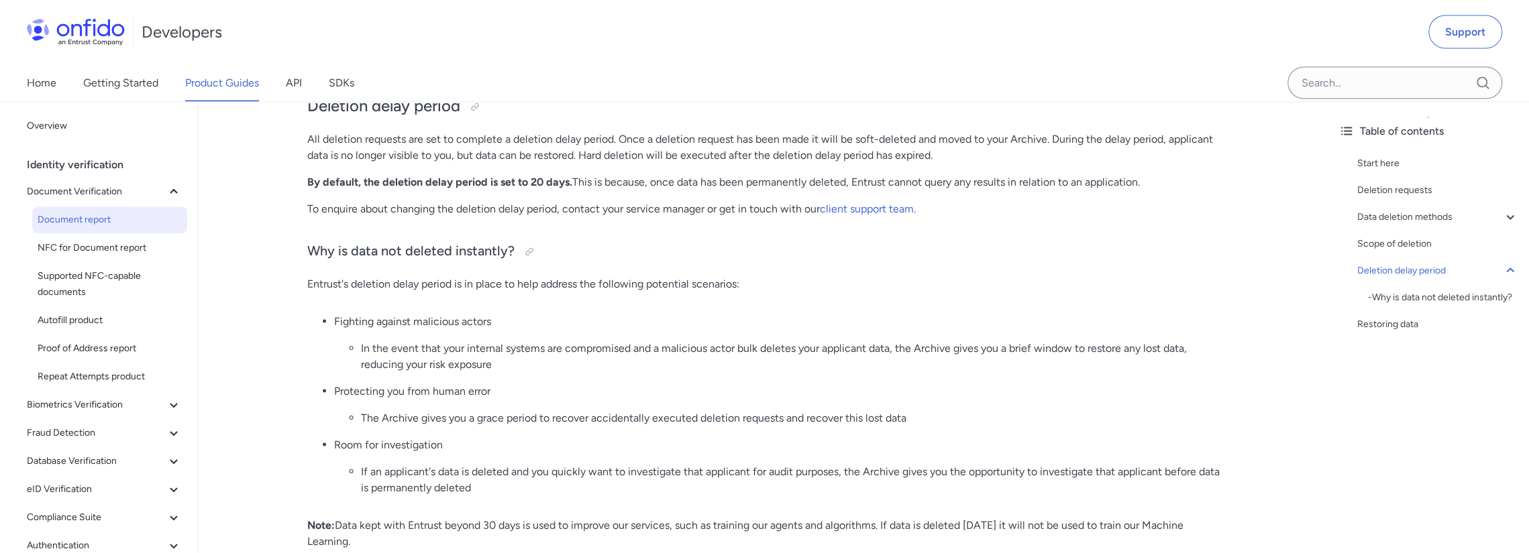
click at [73, 223] on span "Document report" at bounding box center [110, 220] width 144 height 16
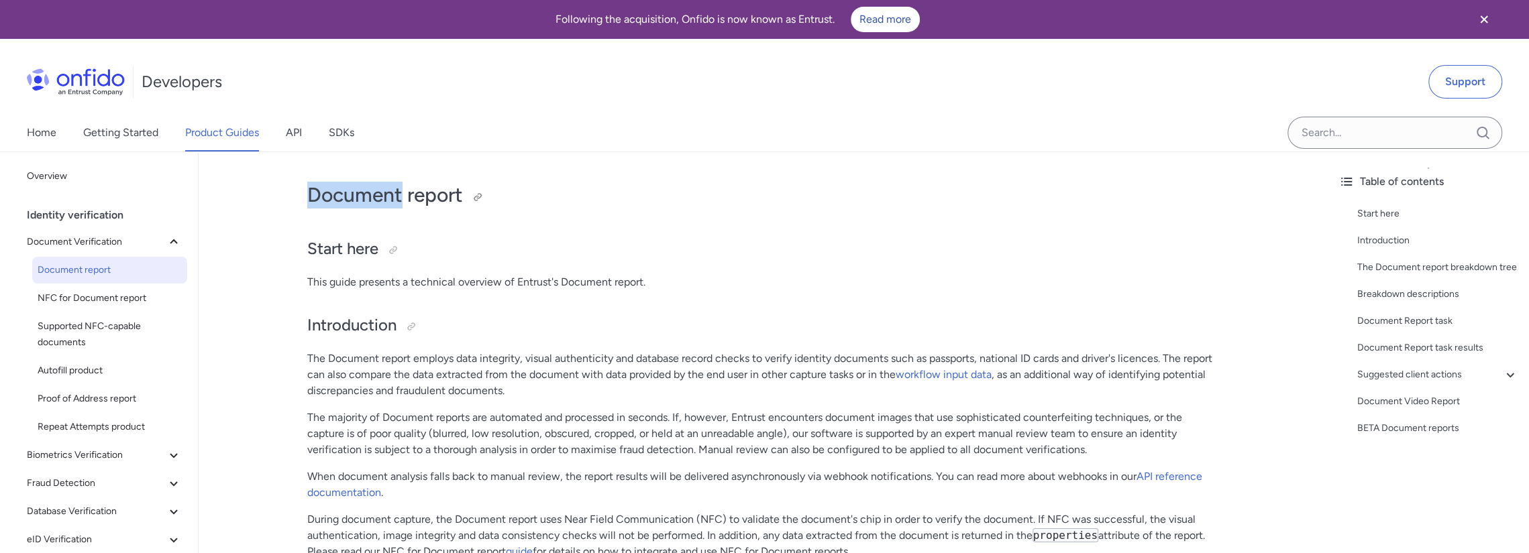
drag, startPoint x: 313, startPoint y: 197, endPoint x: 405, endPoint y: 197, distance: 92.6
click at [403, 197] on h1 "Document report" at bounding box center [763, 195] width 912 height 27
click at [472, 253] on h2 "Start here" at bounding box center [763, 249] width 912 height 23
click at [92, 210] on div "Identity verification" at bounding box center [110, 215] width 166 height 27
click at [218, 138] on link "Product Guides" at bounding box center [222, 133] width 74 height 38
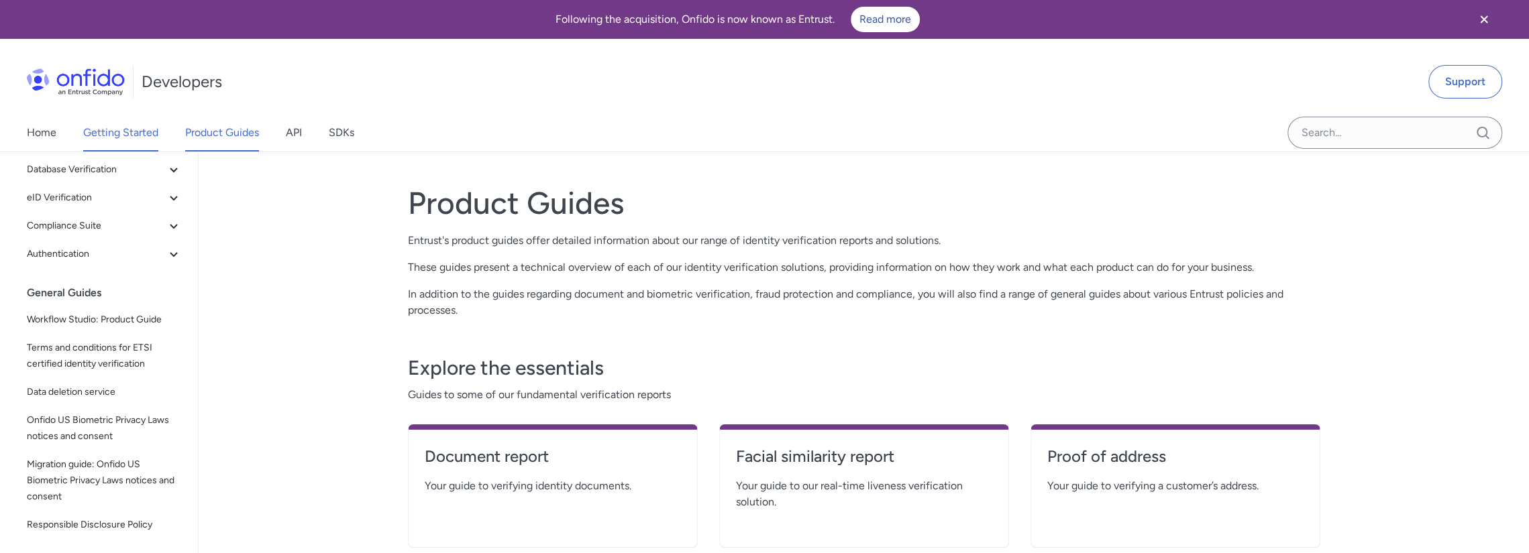
click at [105, 138] on link "Getting Started" at bounding box center [120, 133] width 75 height 38
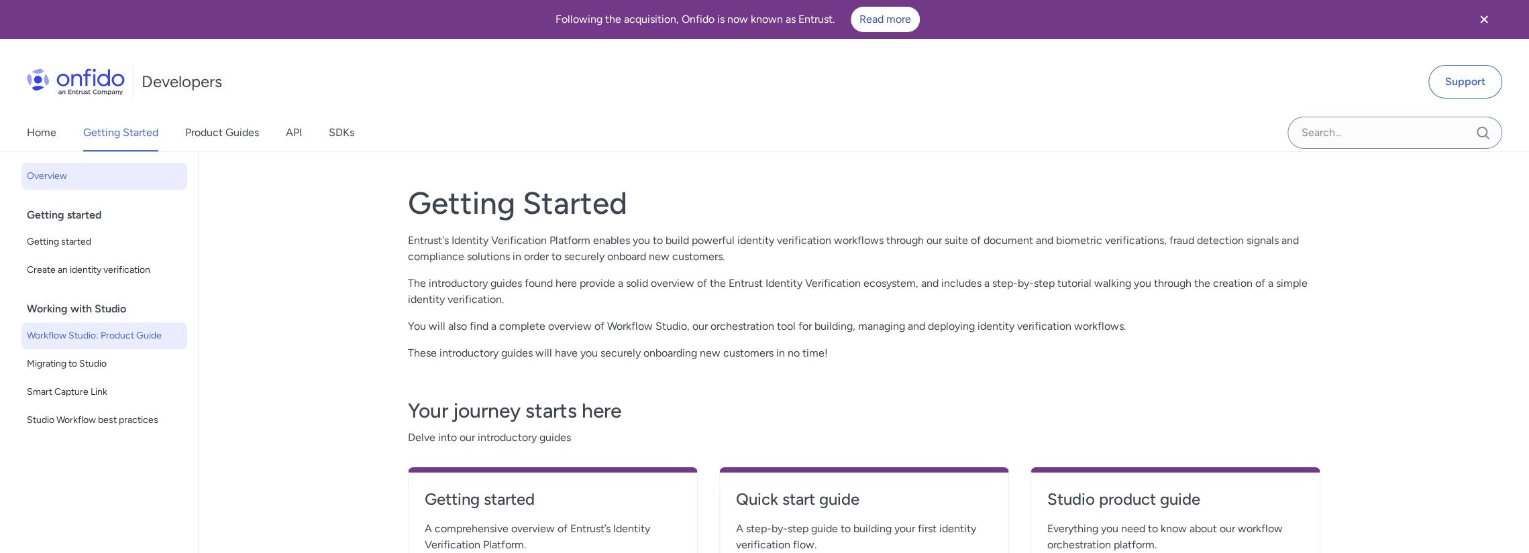
click at [79, 339] on span "Workflow Studio: Product Guide" at bounding box center [104, 336] width 155 height 16
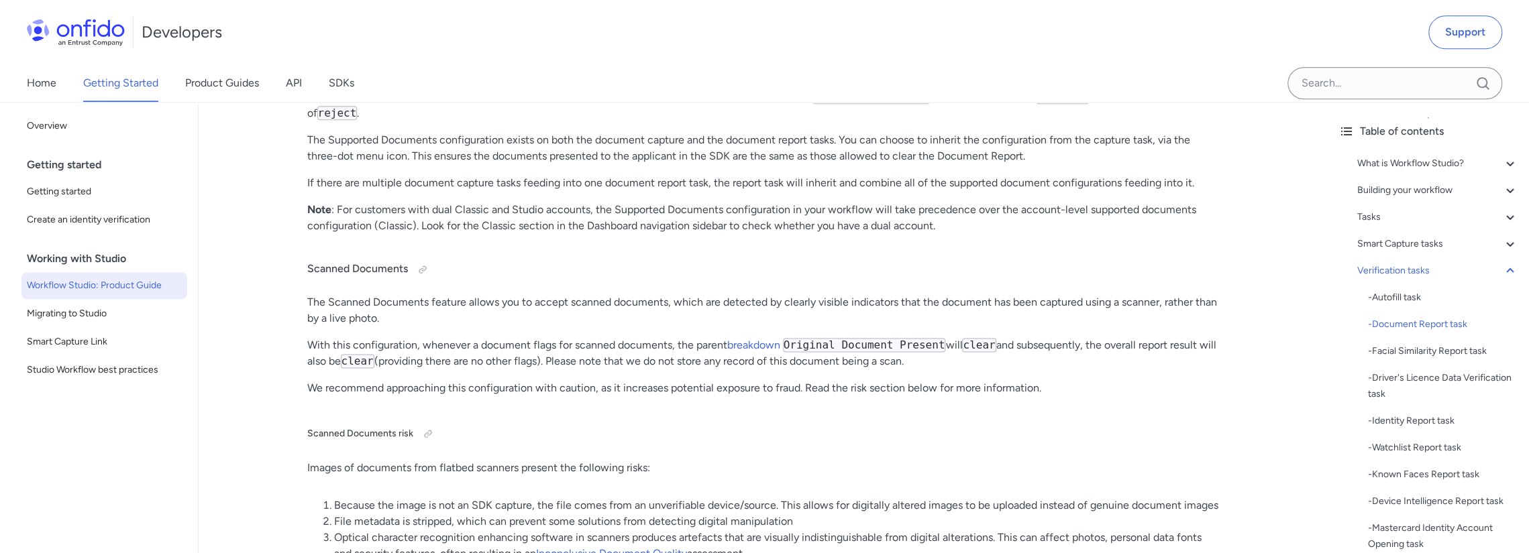
scroll to position [10841, 0]
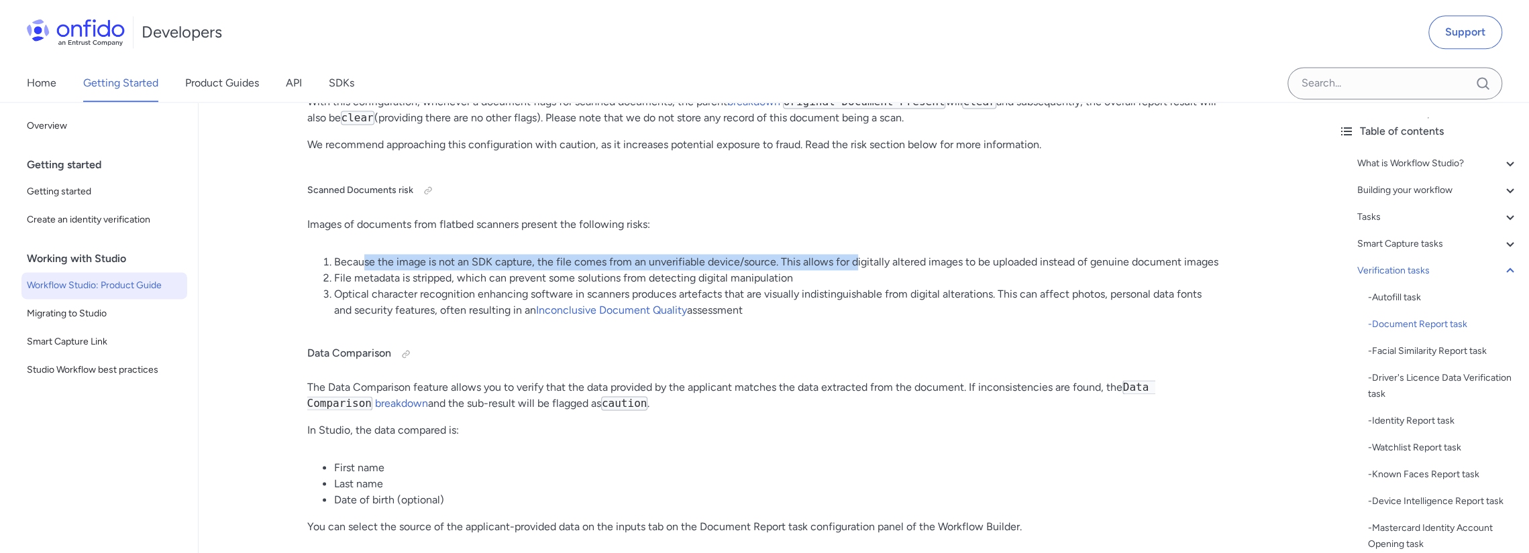
drag, startPoint x: 365, startPoint y: 277, endPoint x: 855, endPoint y: 272, distance: 490.4
click at [855, 270] on li "Because the image is not an SDK capture, the file comes from an unverifiable de…" at bounding box center [777, 262] width 886 height 16
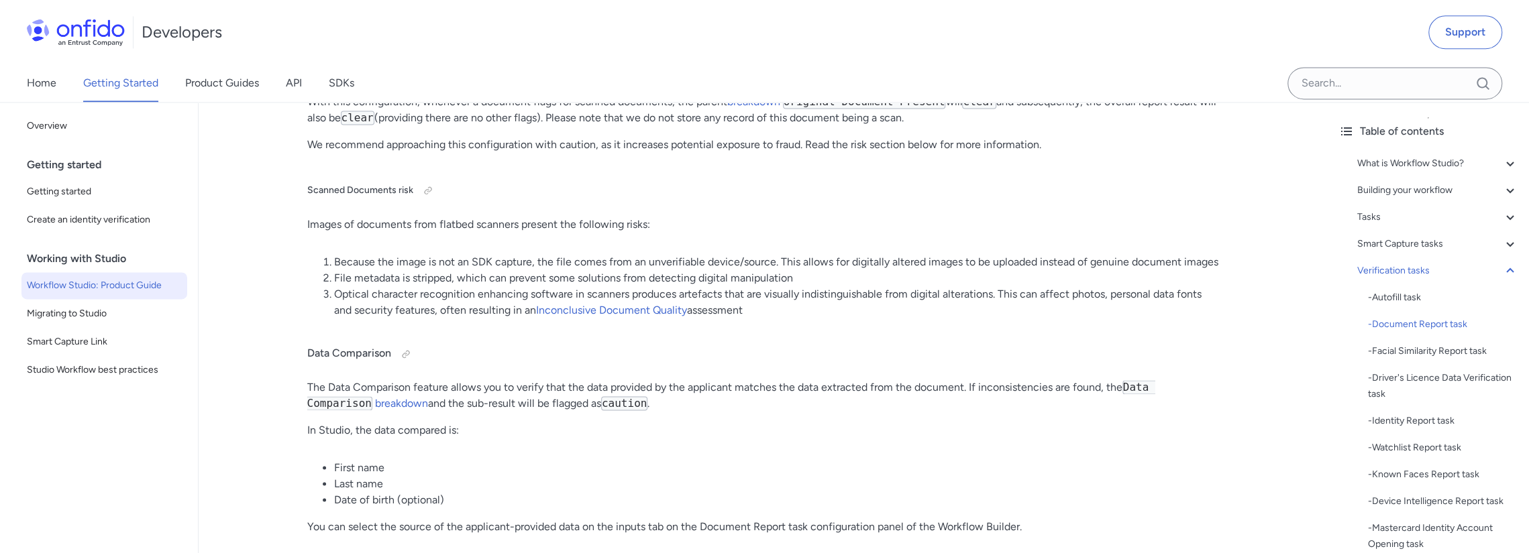
click at [785, 233] on p "Images of documents from flatbed scanners present the following risks:" at bounding box center [763, 225] width 912 height 16
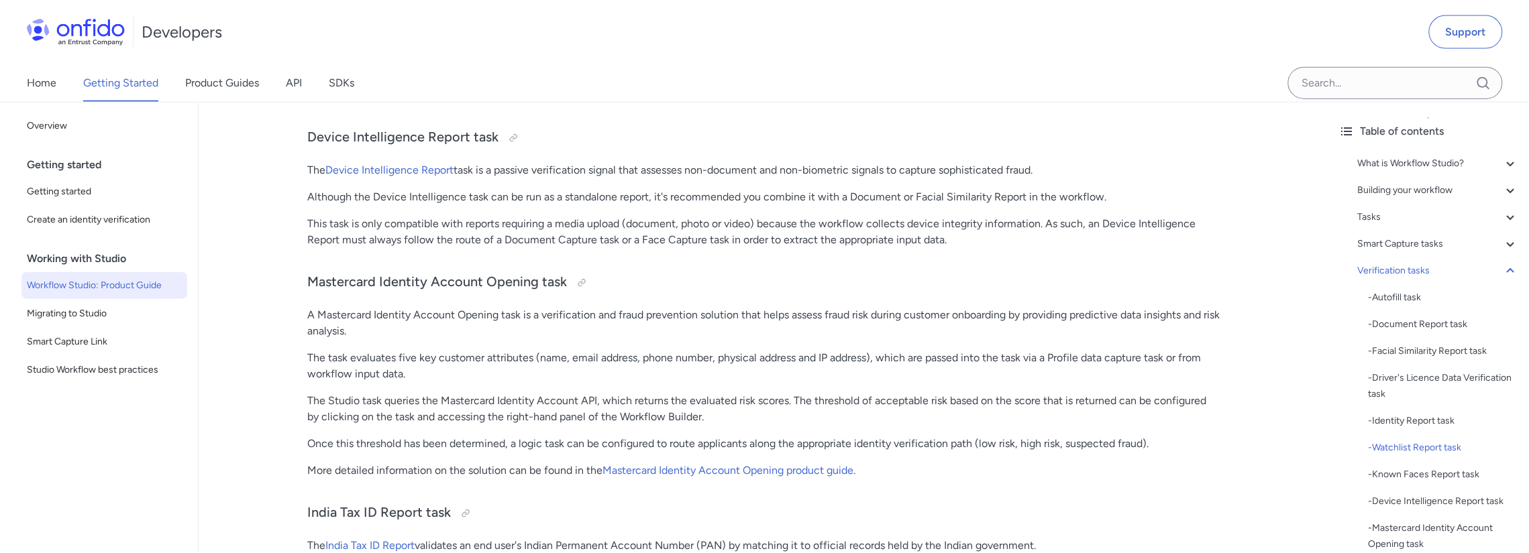
scroll to position [11981, 0]
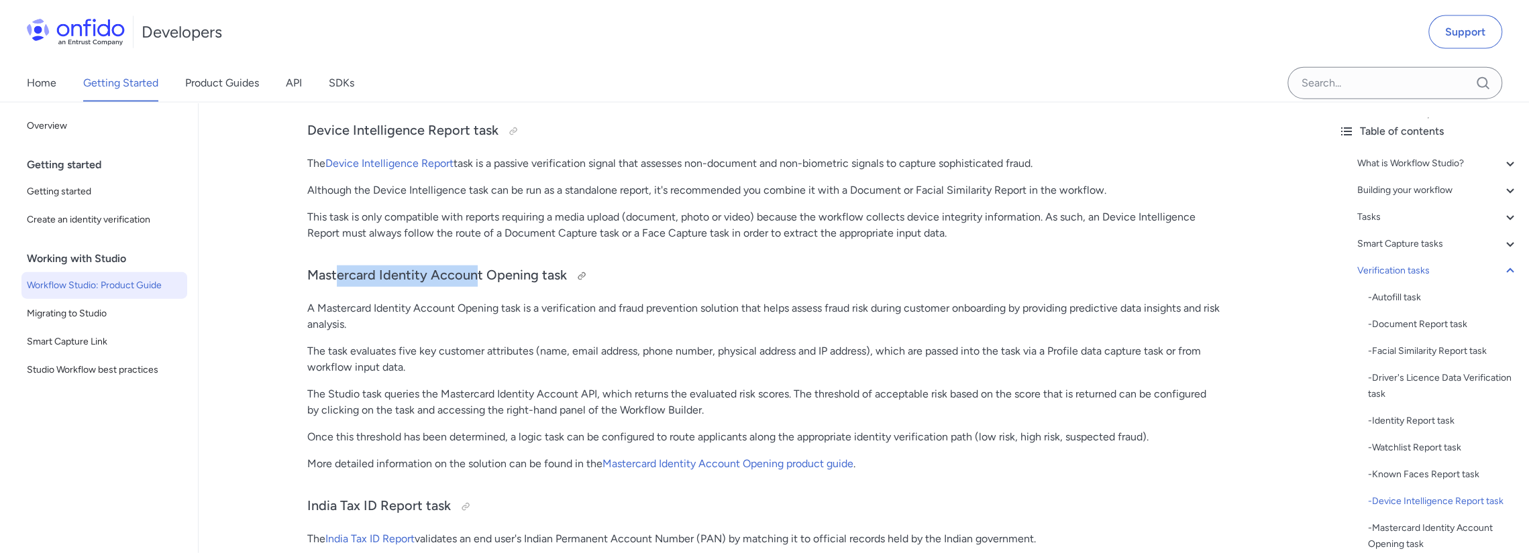
drag, startPoint x: 338, startPoint y: 289, endPoint x: 496, endPoint y: 289, distance: 158.3
click at [489, 287] on h3 "Mastercard Identity Account Opening task" at bounding box center [763, 276] width 912 height 21
click at [522, 287] on h3 "Mastercard Identity Account Opening task" at bounding box center [763, 276] width 912 height 21
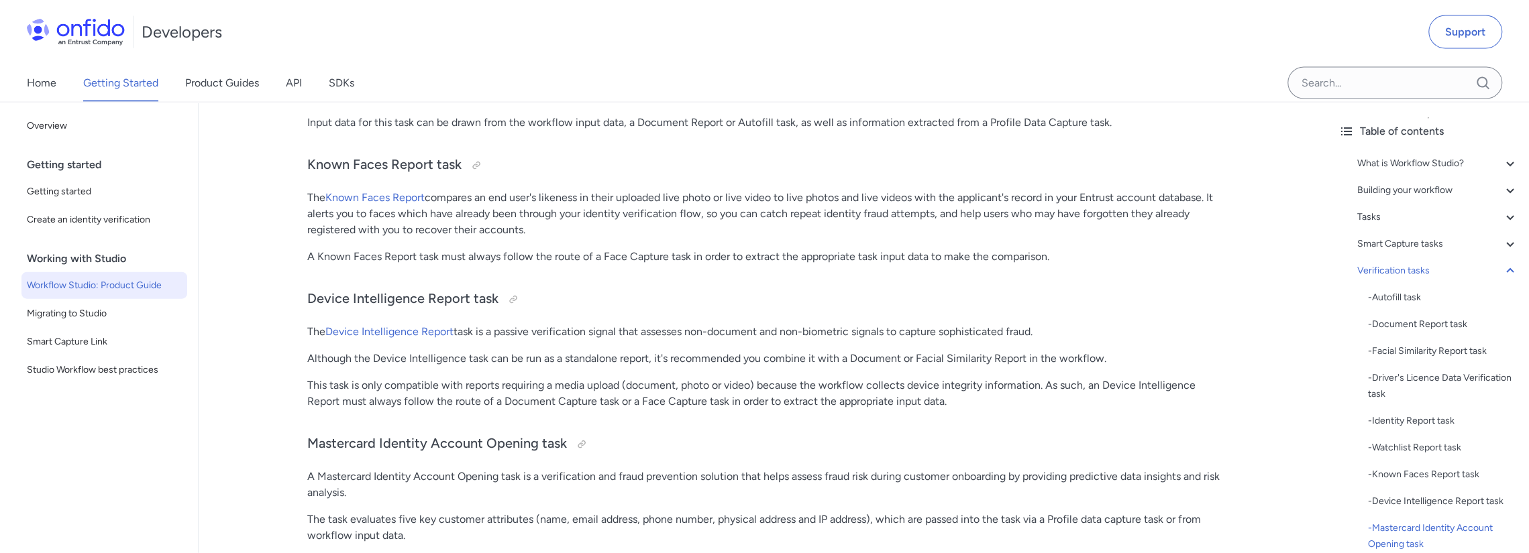
scroll to position [11780, 0]
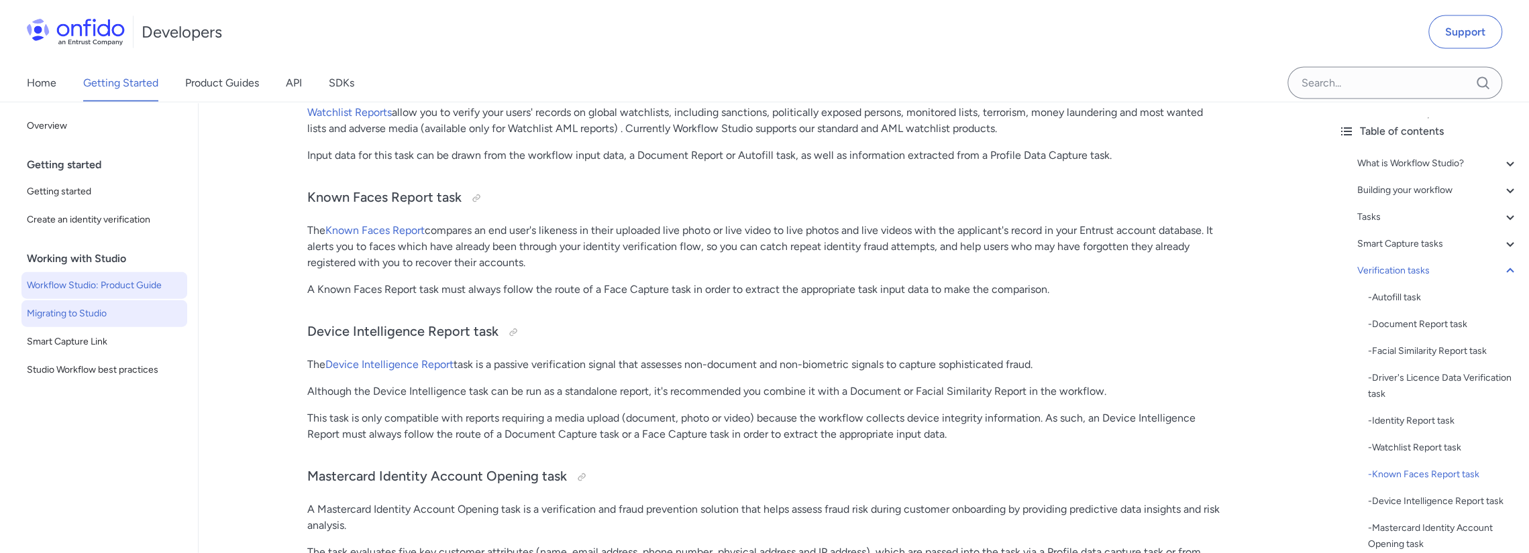
click at [82, 318] on span "Migrating to Studio" at bounding box center [104, 314] width 155 height 16
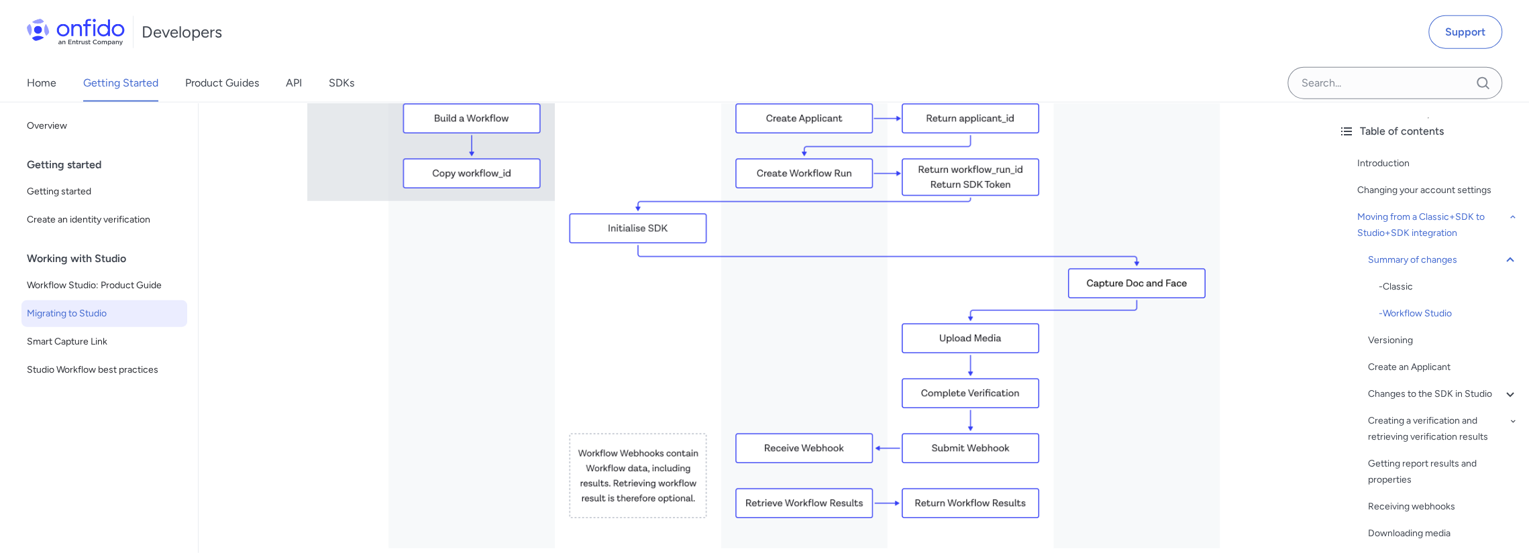
scroll to position [3086, 0]
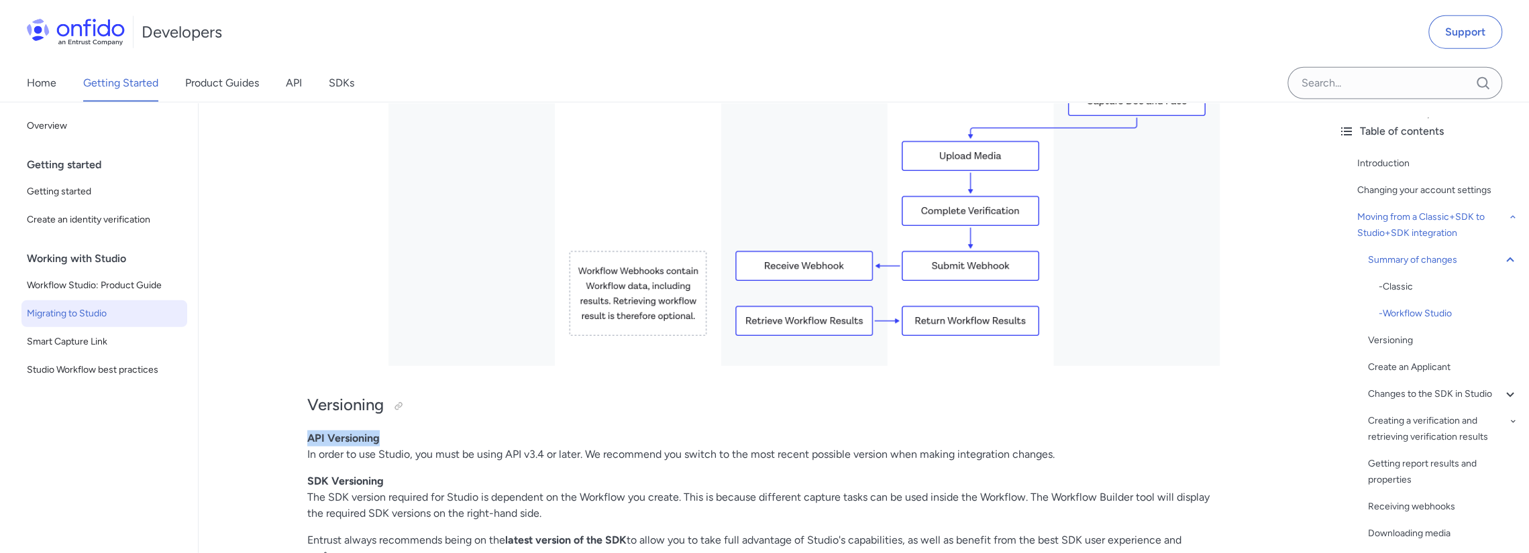
drag, startPoint x: 307, startPoint y: 433, endPoint x: 449, endPoint y: 435, distance: 142.2
click at [441, 435] on p "API Versioning In order to use Studio, you must be using API v3.4 or later. We …" at bounding box center [763, 447] width 912 height 32
click at [453, 435] on p "API Versioning In order to use Studio, you must be using API v3.4 or later. We …" at bounding box center [763, 447] width 912 height 32
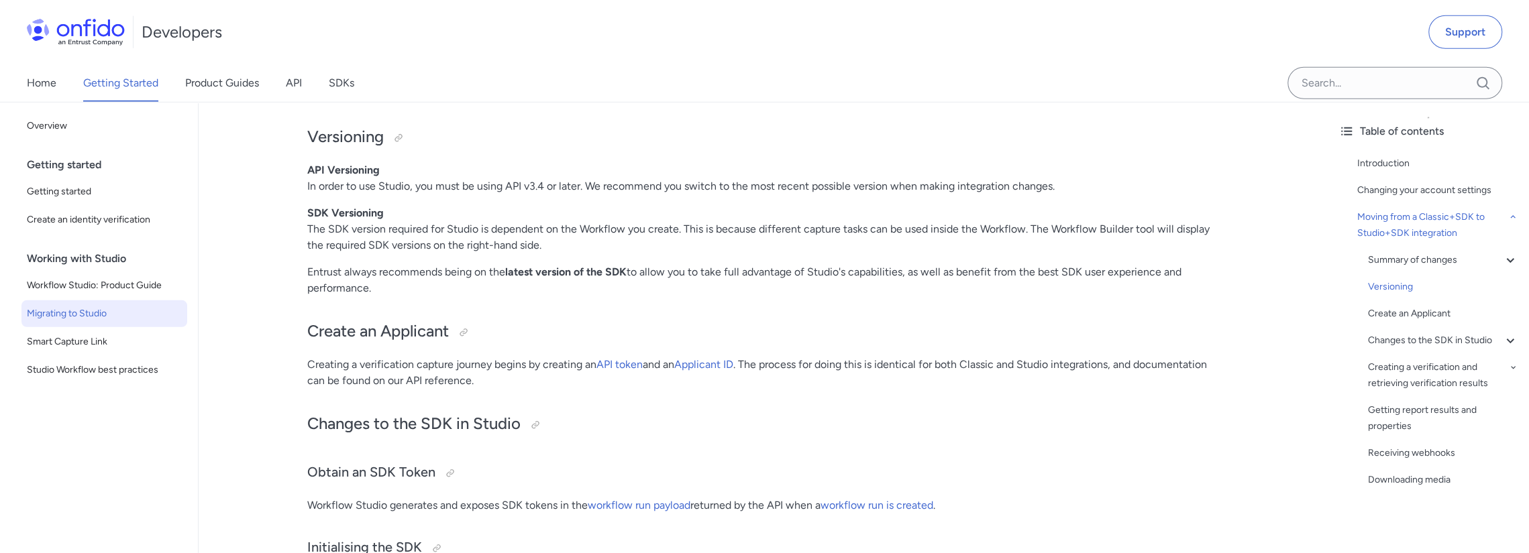
scroll to position [3287, 0]
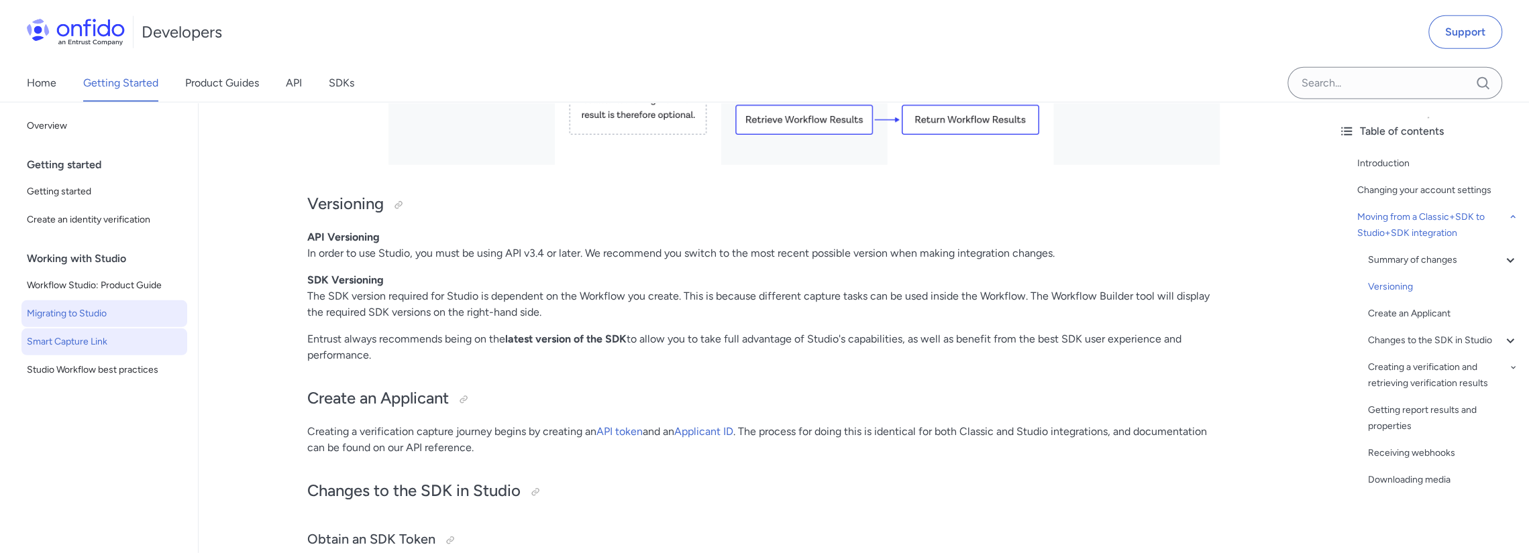
click at [87, 349] on span "Smart Capture Link" at bounding box center [104, 342] width 155 height 16
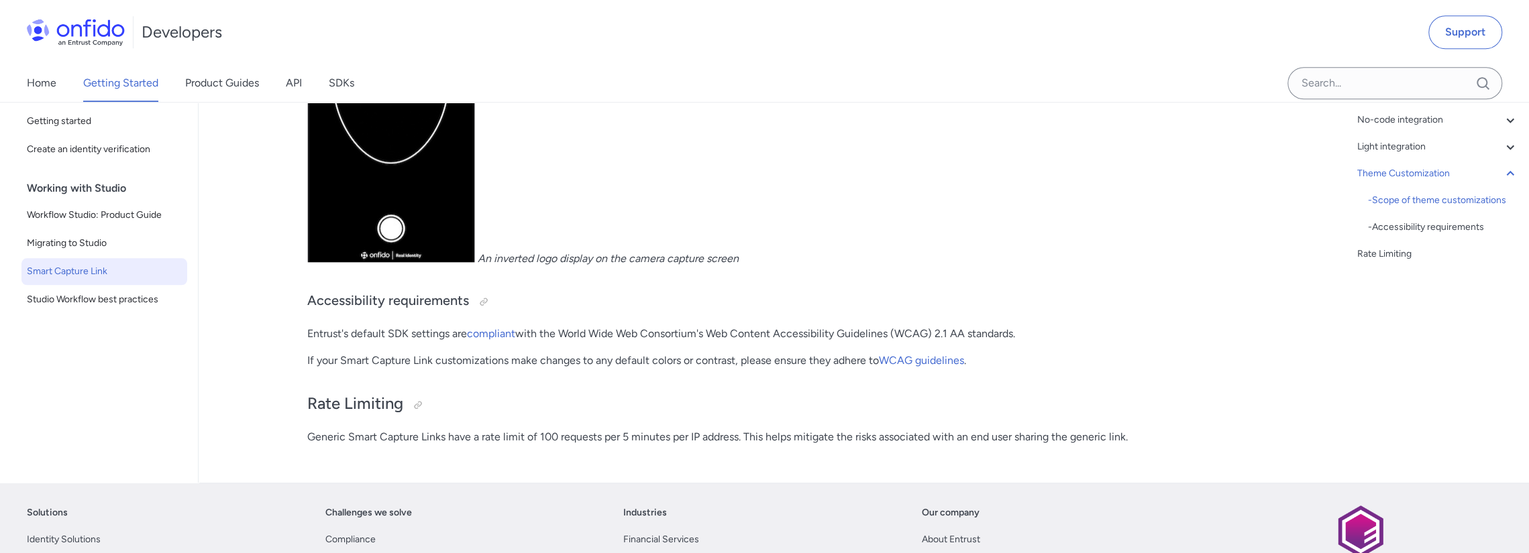
scroll to position [5434, 0]
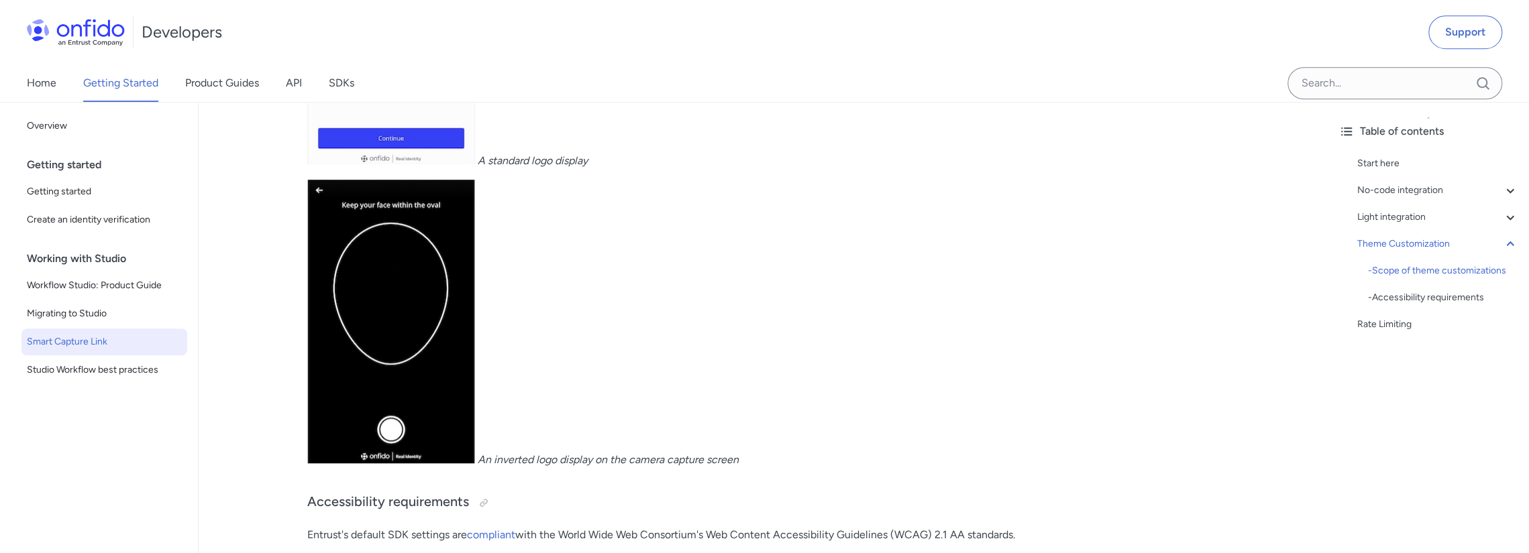
click at [643, 376] on p "An inverted logo display on the camera capture screen" at bounding box center [763, 324] width 912 height 288
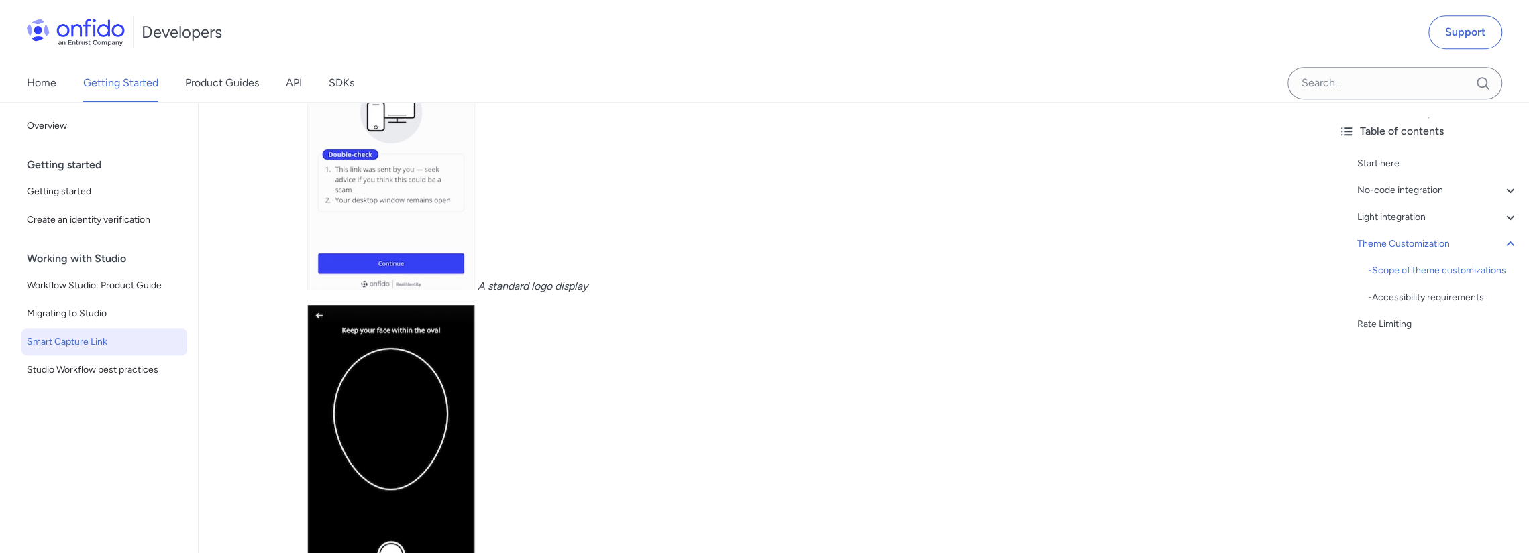
scroll to position [5189, 0]
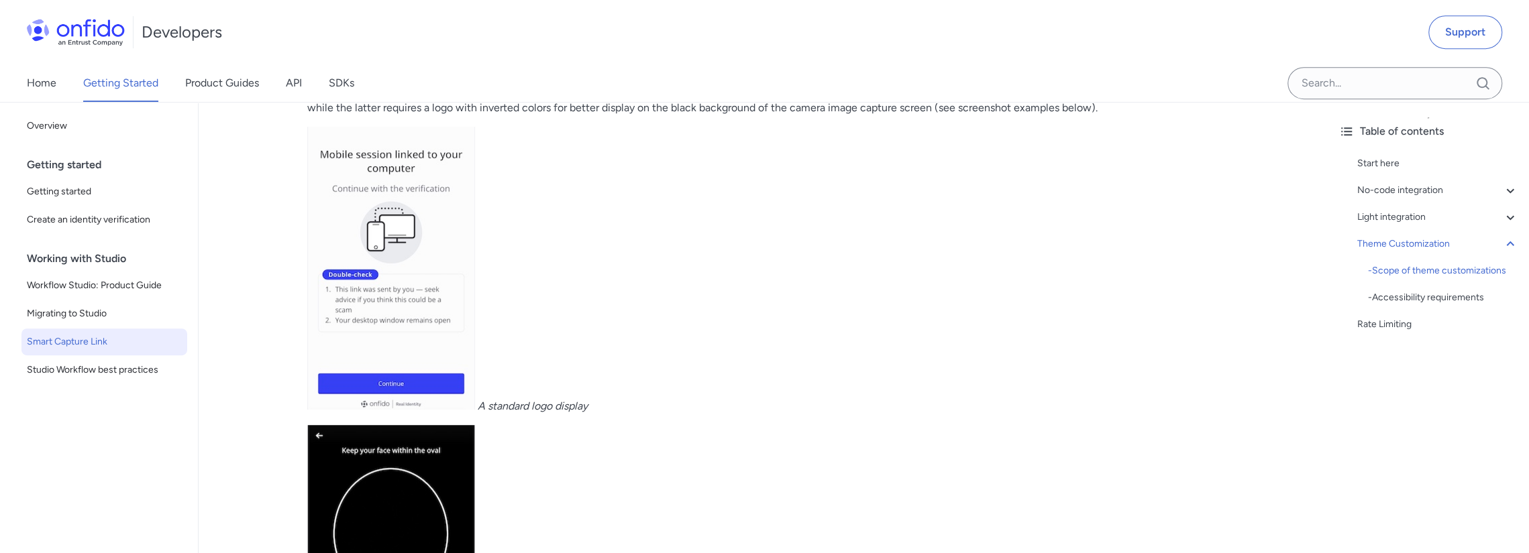
click at [136, 83] on link "Getting Started" at bounding box center [120, 83] width 75 height 38
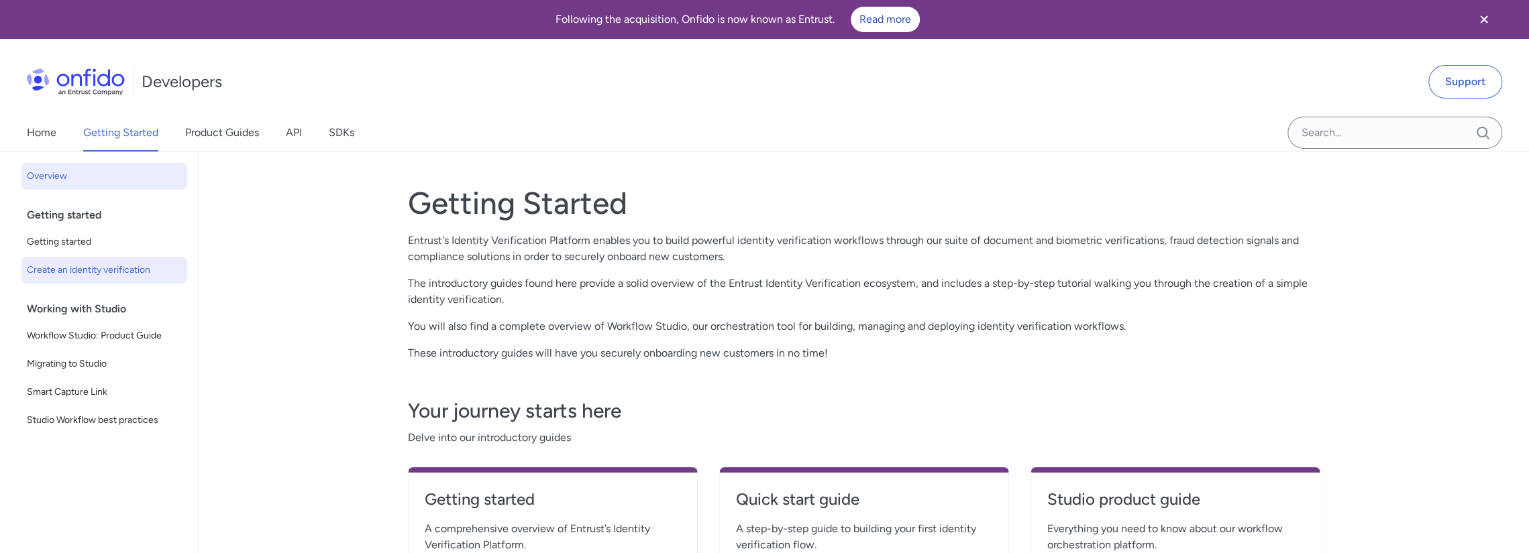
click at [130, 273] on span "Create an identity verification" at bounding box center [104, 270] width 155 height 16
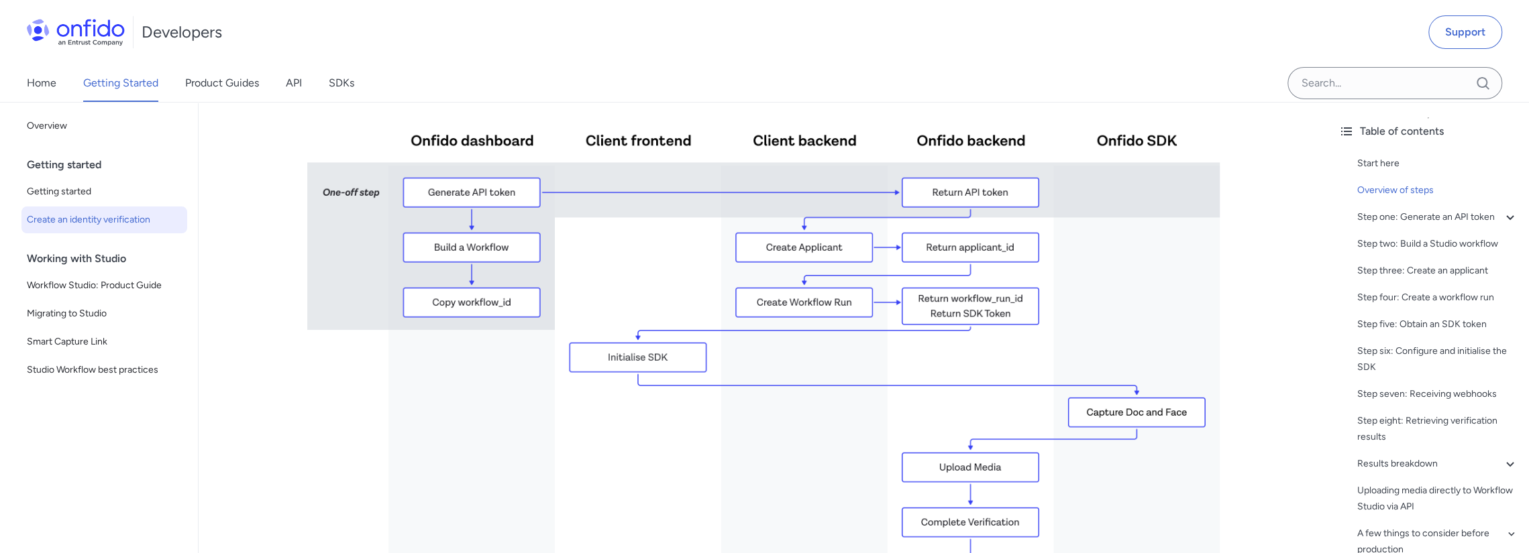
scroll to position [67, 0]
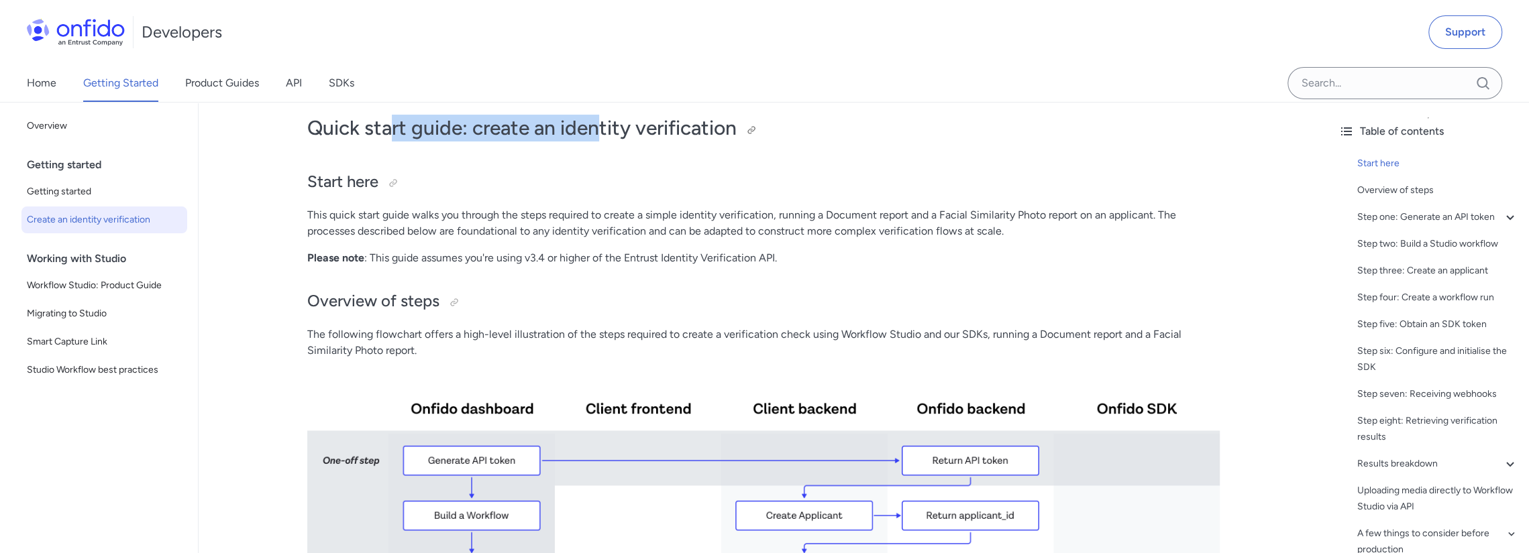
drag, startPoint x: 389, startPoint y: 127, endPoint x: 637, endPoint y: 127, distance: 247.6
click at [610, 127] on h1 "Quick start guide: create an identity verification" at bounding box center [763, 128] width 912 height 27
click at [698, 128] on h1 "Quick start guide: create an identity verification" at bounding box center [763, 128] width 912 height 27
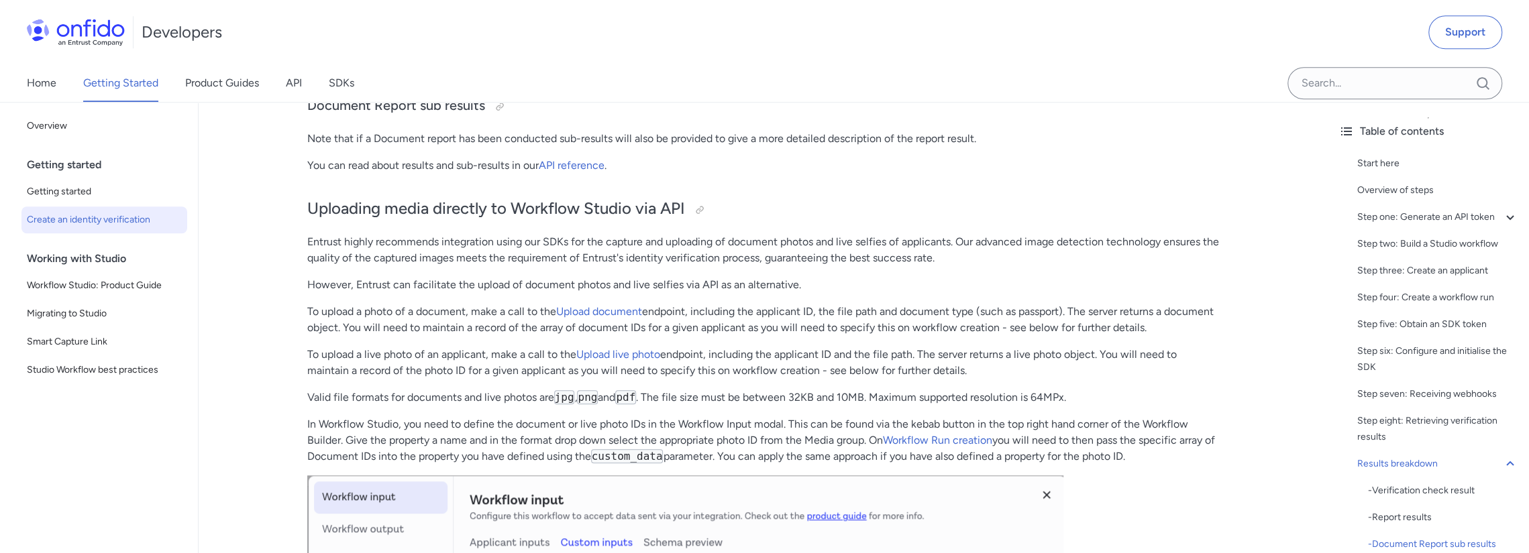
scroll to position [5434, 0]
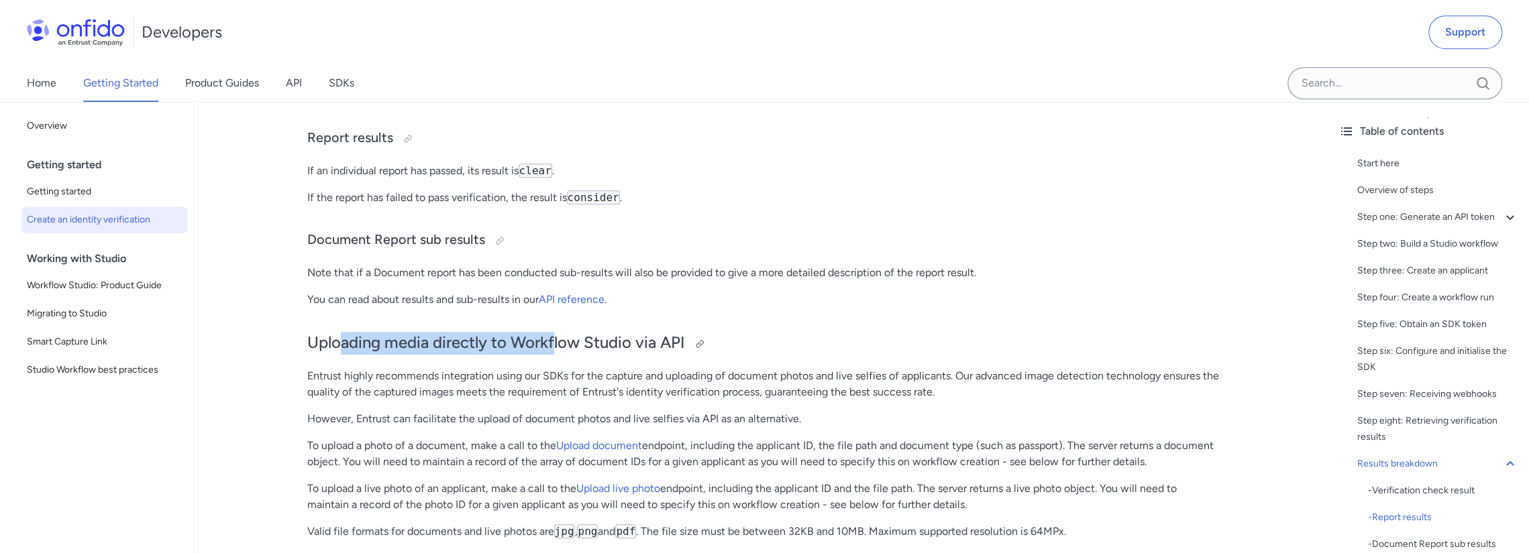
drag, startPoint x: 336, startPoint y: 372, endPoint x: 601, endPoint y: 371, distance: 265.0
click at [566, 355] on h2 "Uploading media directly to Workflow Studio via API" at bounding box center [763, 343] width 912 height 23
click at [631, 355] on h2 "Uploading media directly to Workflow Studio via API" at bounding box center [763, 343] width 912 height 23
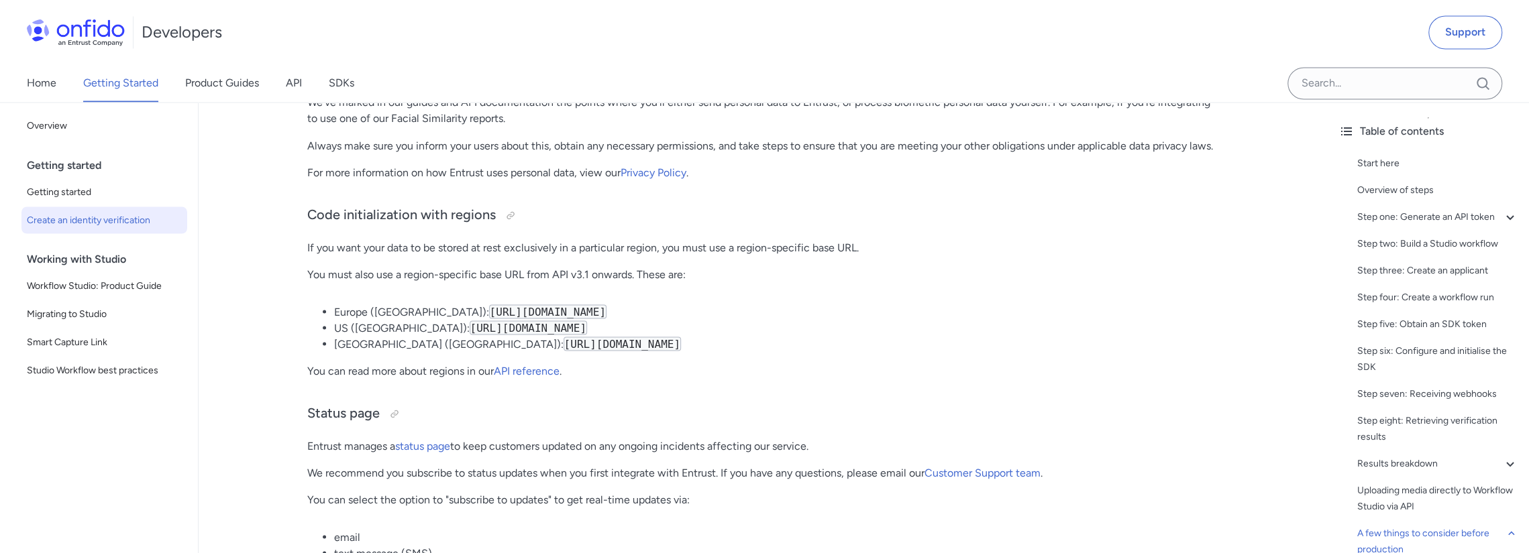
scroll to position [6507, 0]
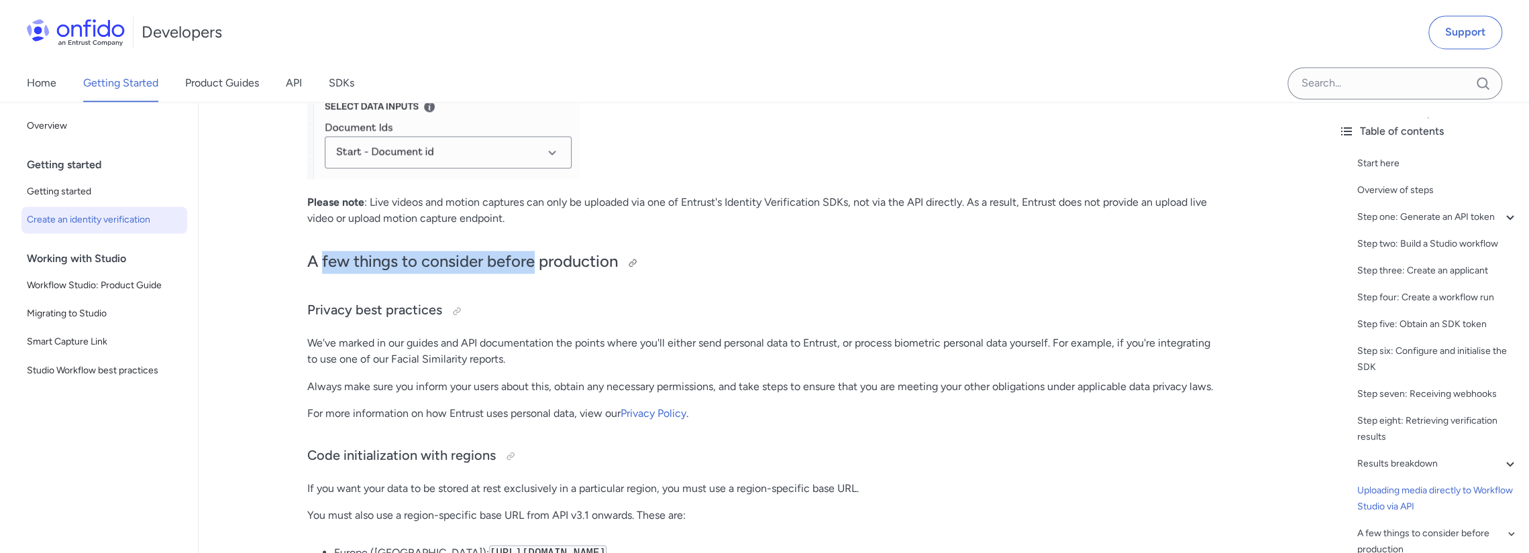
drag, startPoint x: 320, startPoint y: 293, endPoint x: 542, endPoint y: 288, distance: 222.1
click at [542, 274] on h2 "A few things to consider before production" at bounding box center [763, 262] width 912 height 23
click at [585, 274] on h2 "A few things to consider before production" at bounding box center [763, 262] width 912 height 23
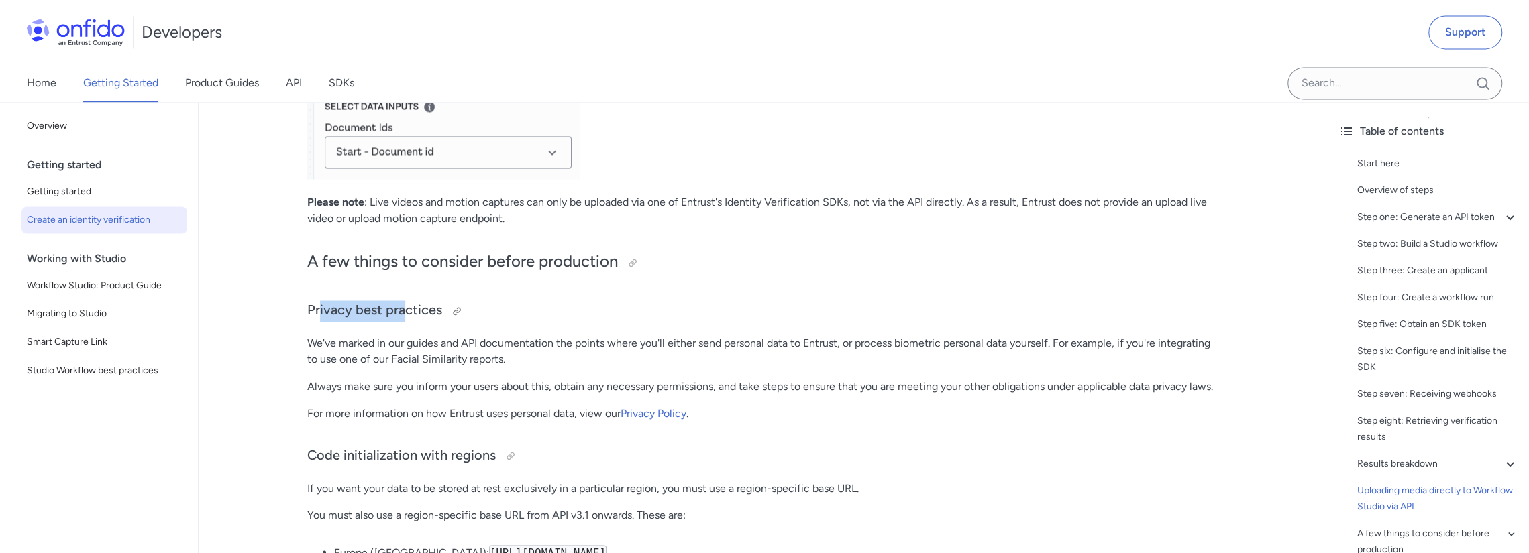
drag, startPoint x: 319, startPoint y: 341, endPoint x: 408, endPoint y: 341, distance: 88.6
click at [405, 322] on h3 "Privacy best practices" at bounding box center [763, 311] width 912 height 21
click at [433, 322] on h3 "Privacy best practices" at bounding box center [763, 311] width 912 height 21
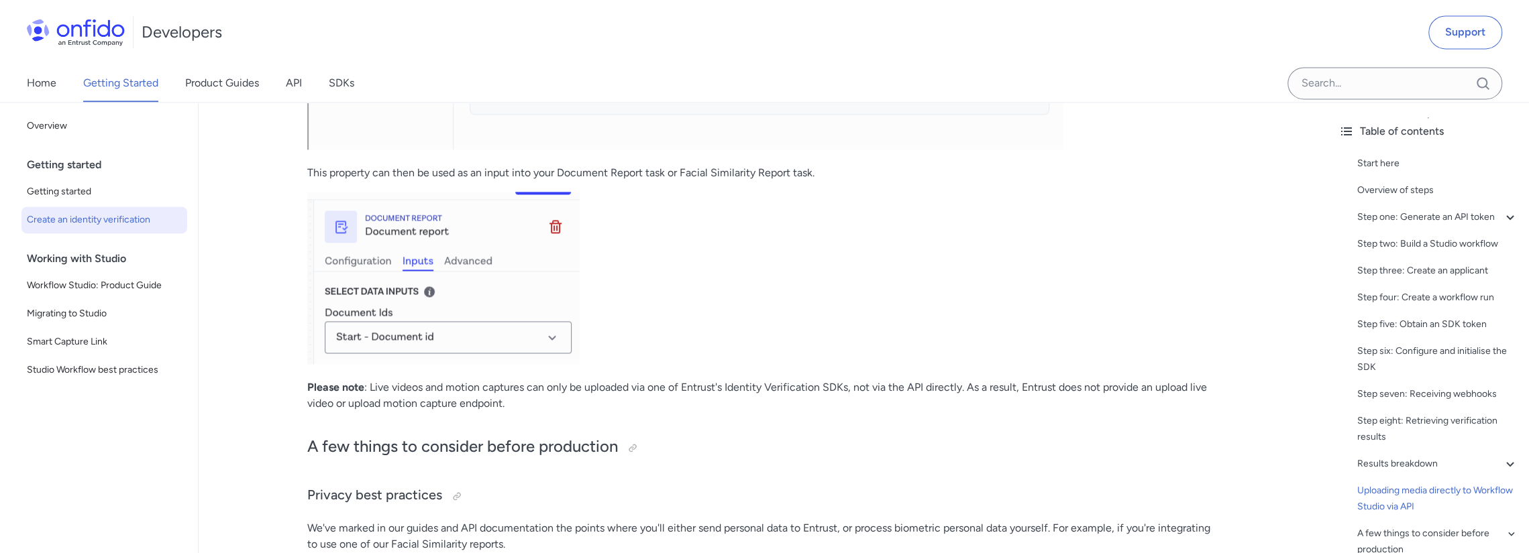
scroll to position [6239, 0]
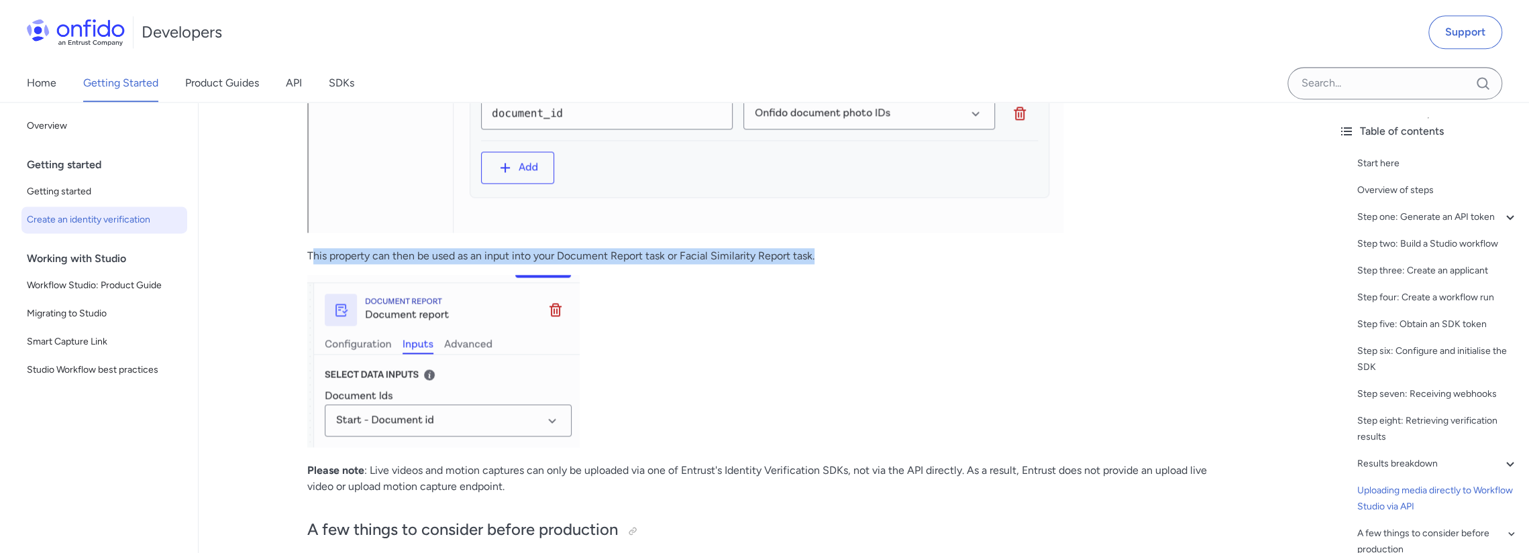
drag, startPoint x: 311, startPoint y: 286, endPoint x: 851, endPoint y: 292, distance: 540.8
click at [847, 264] on p "This property can then be used as an input into your Document Report task or Fa…" at bounding box center [763, 256] width 912 height 16
click at [851, 264] on p "This property can then be used as an input into your Document Report task or Fa…" at bounding box center [763, 256] width 912 height 16
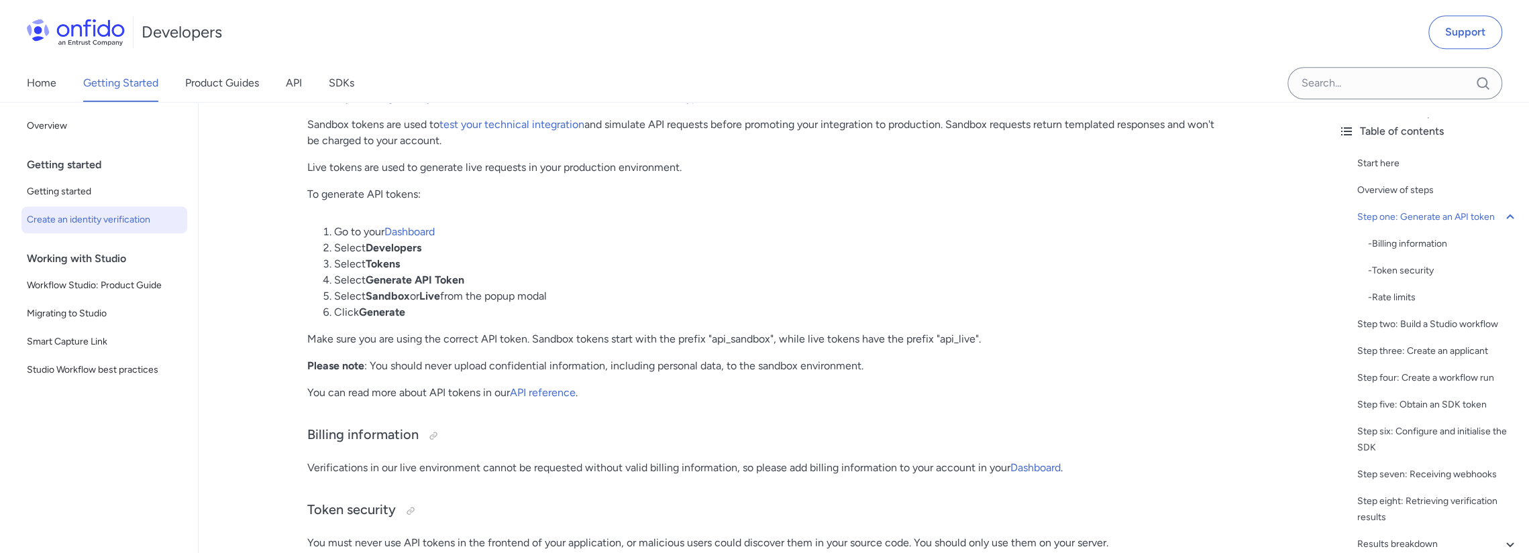
scroll to position [738, 0]
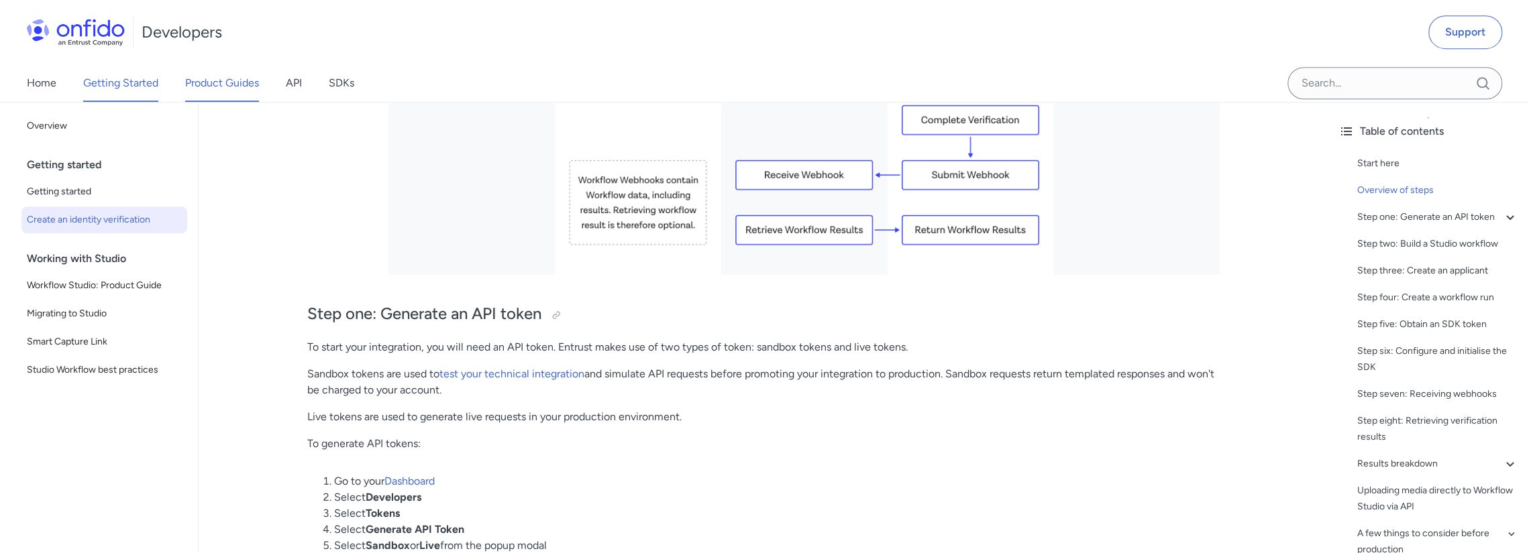
click at [243, 89] on link "Product Guides" at bounding box center [222, 83] width 74 height 38
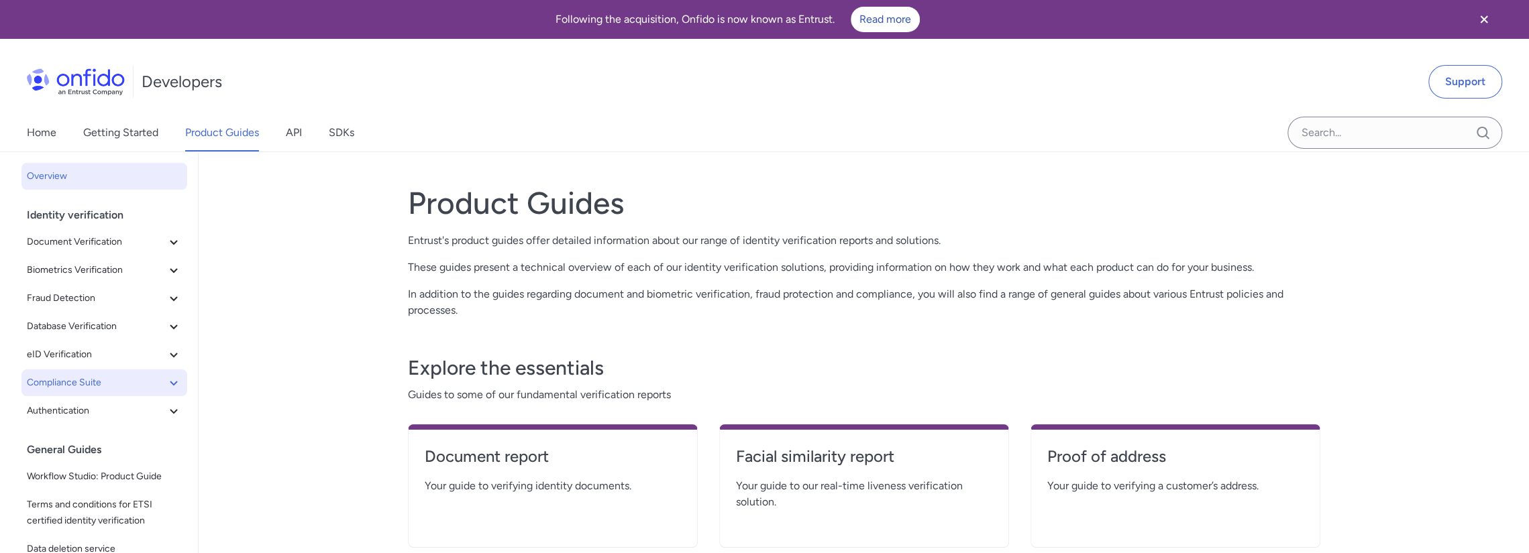
click at [91, 380] on span "Compliance Suite" at bounding box center [96, 383] width 139 height 16
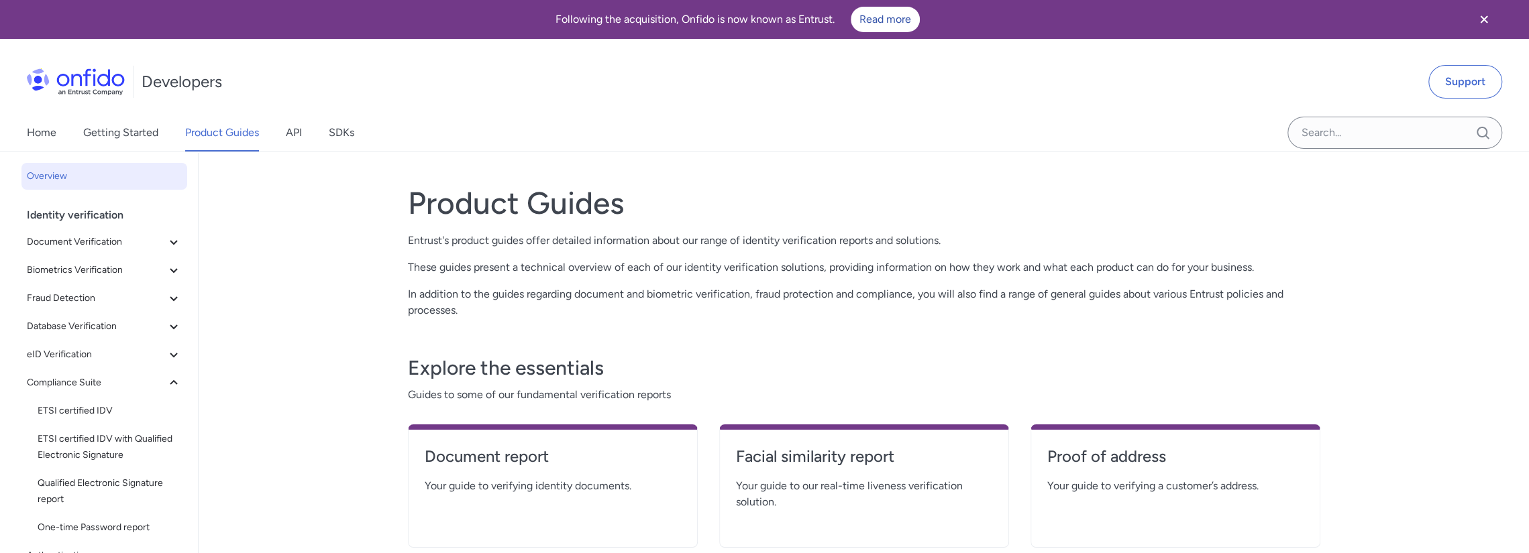
click at [54, 177] on span "Overview" at bounding box center [104, 176] width 155 height 16
click at [298, 134] on link "API" at bounding box center [294, 133] width 16 height 38
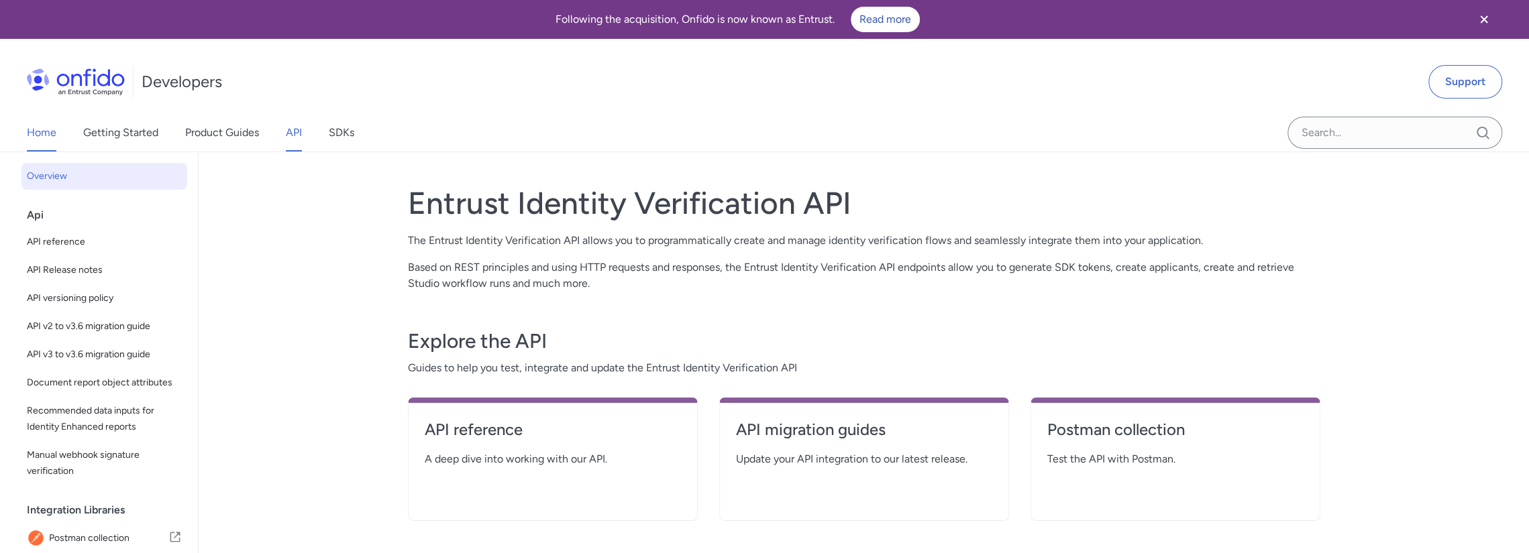
click at [33, 136] on link "Home" at bounding box center [42, 133] width 30 height 38
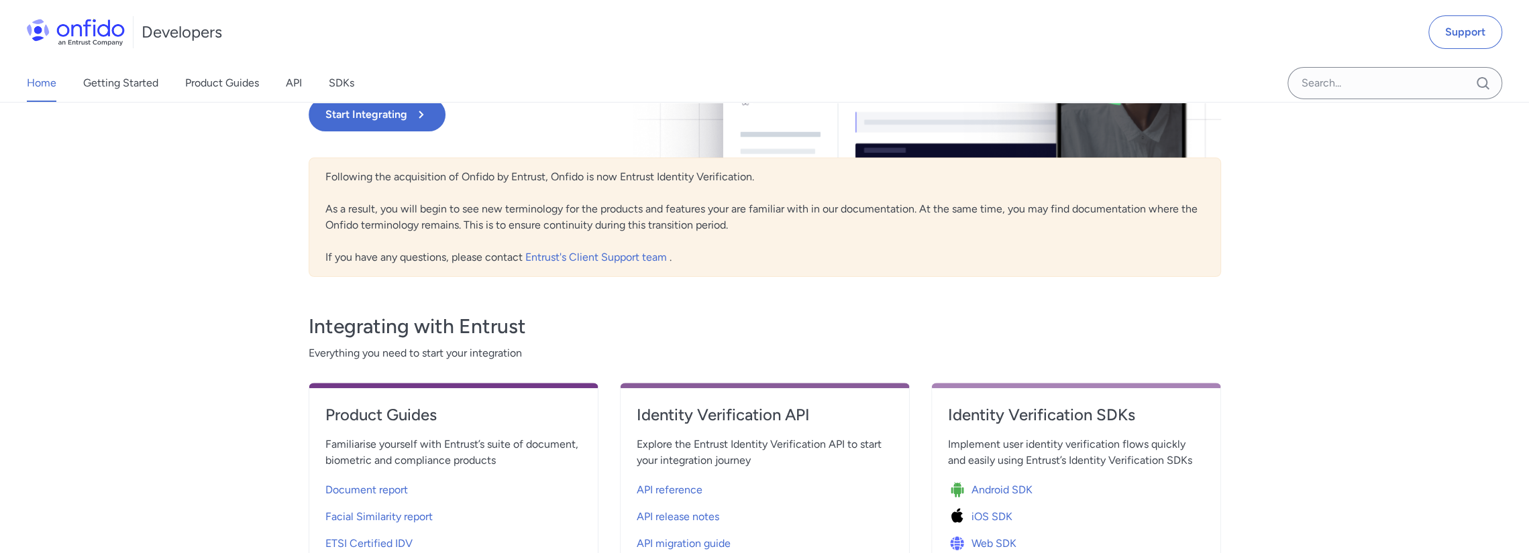
scroll to position [335, 0]
